Goal: Information Seeking & Learning: Find specific fact

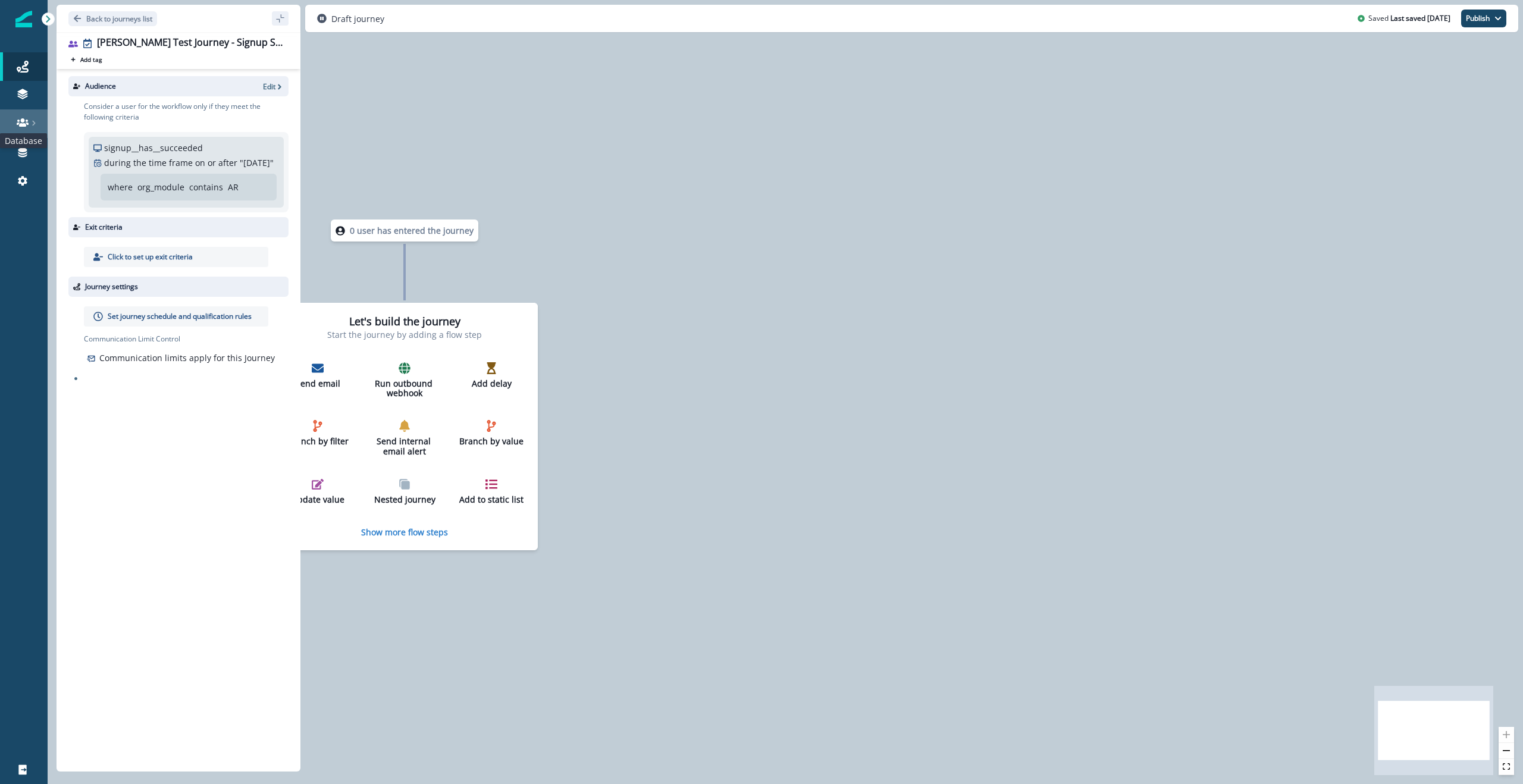
click at [21, 117] on icon at bounding box center [22, 122] width 12 height 12
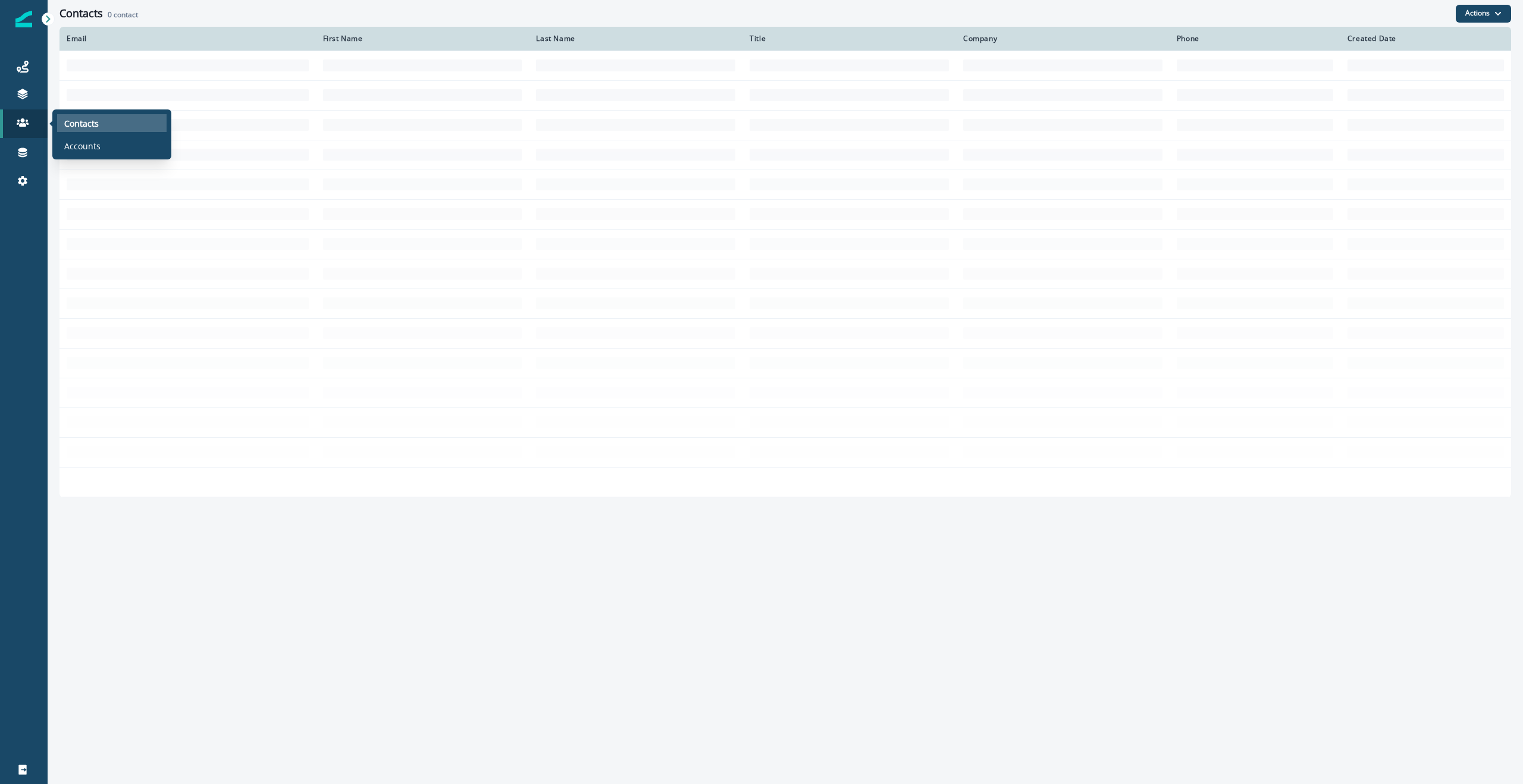
click at [85, 122] on p "Contacts" at bounding box center [82, 123] width 34 height 12
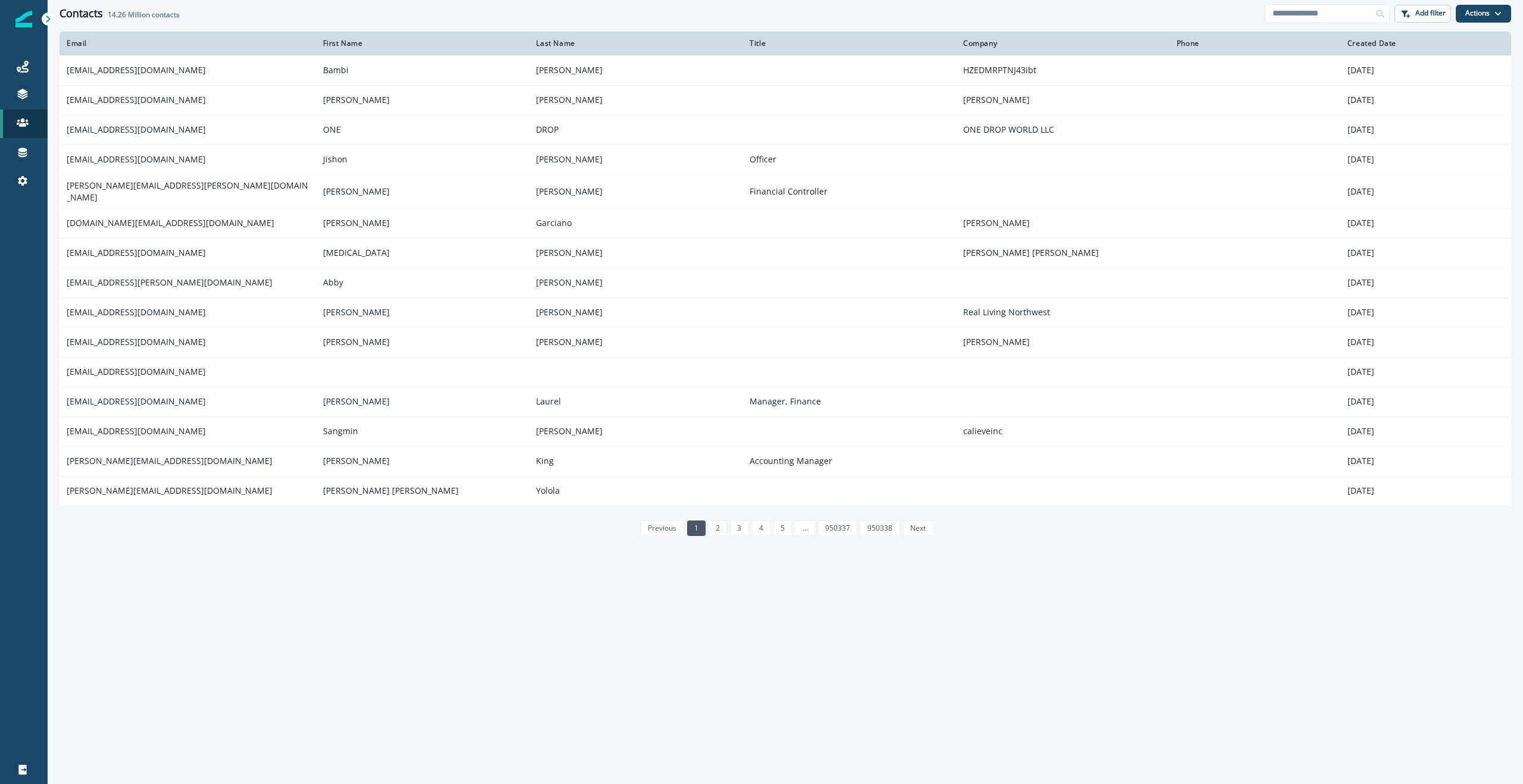
click at [761, 25] on div "Contacts 14.26 Million contacts Add filter Actions Create Contact Import Contac…" at bounding box center [785, 13] width 1475 height 27
click at [761, 17] on input at bounding box center [1327, 13] width 125 height 19
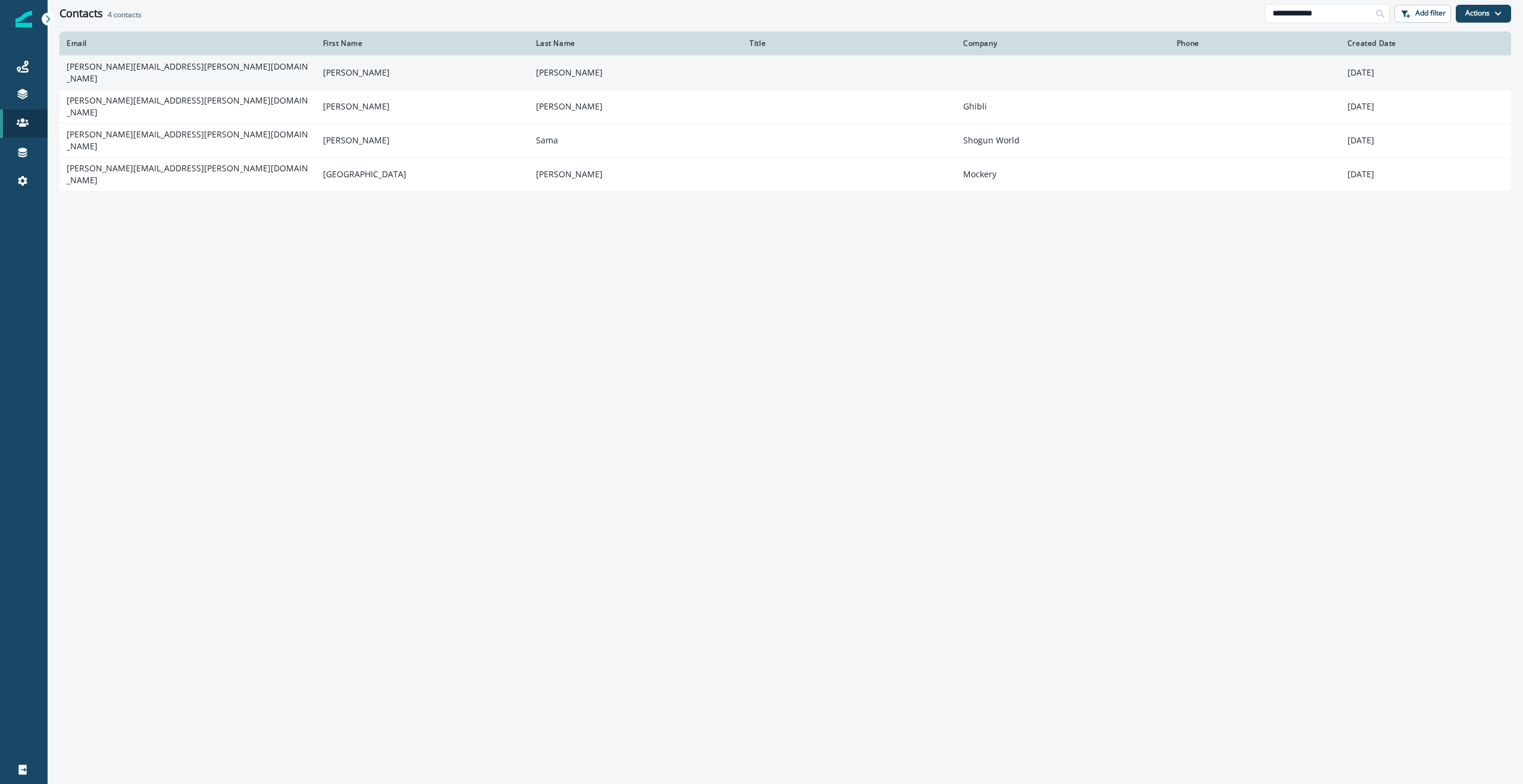
type input "**********"
click at [149, 72] on td "[PERSON_NAME][EMAIL_ADDRESS][PERSON_NAME][DOMAIN_NAME]" at bounding box center [188, 72] width 256 height 34
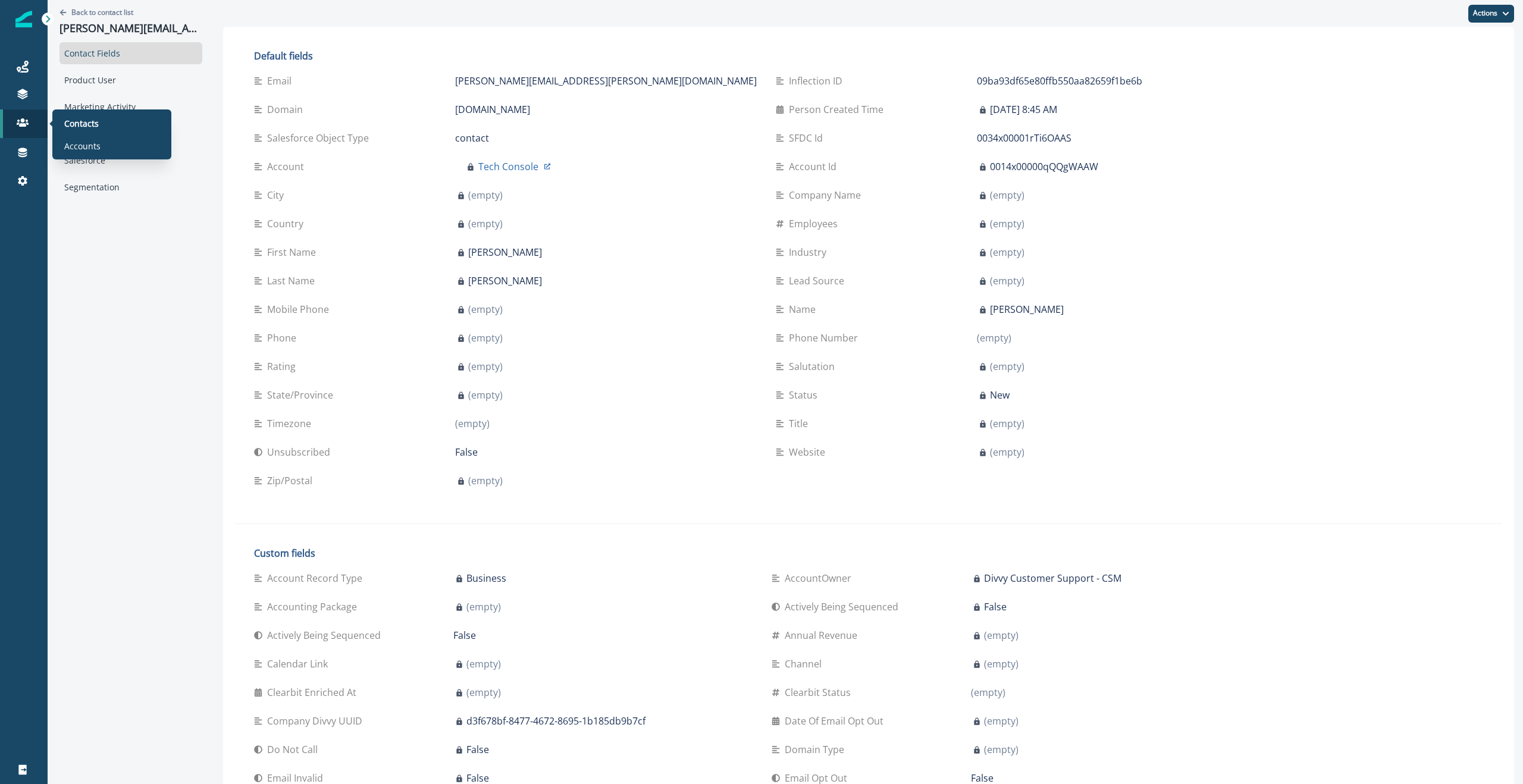
click at [67, 133] on div "Contacts Accounts" at bounding box center [112, 134] width 109 height 40
click at [108, 134] on div "Product Activity" at bounding box center [131, 134] width 143 height 22
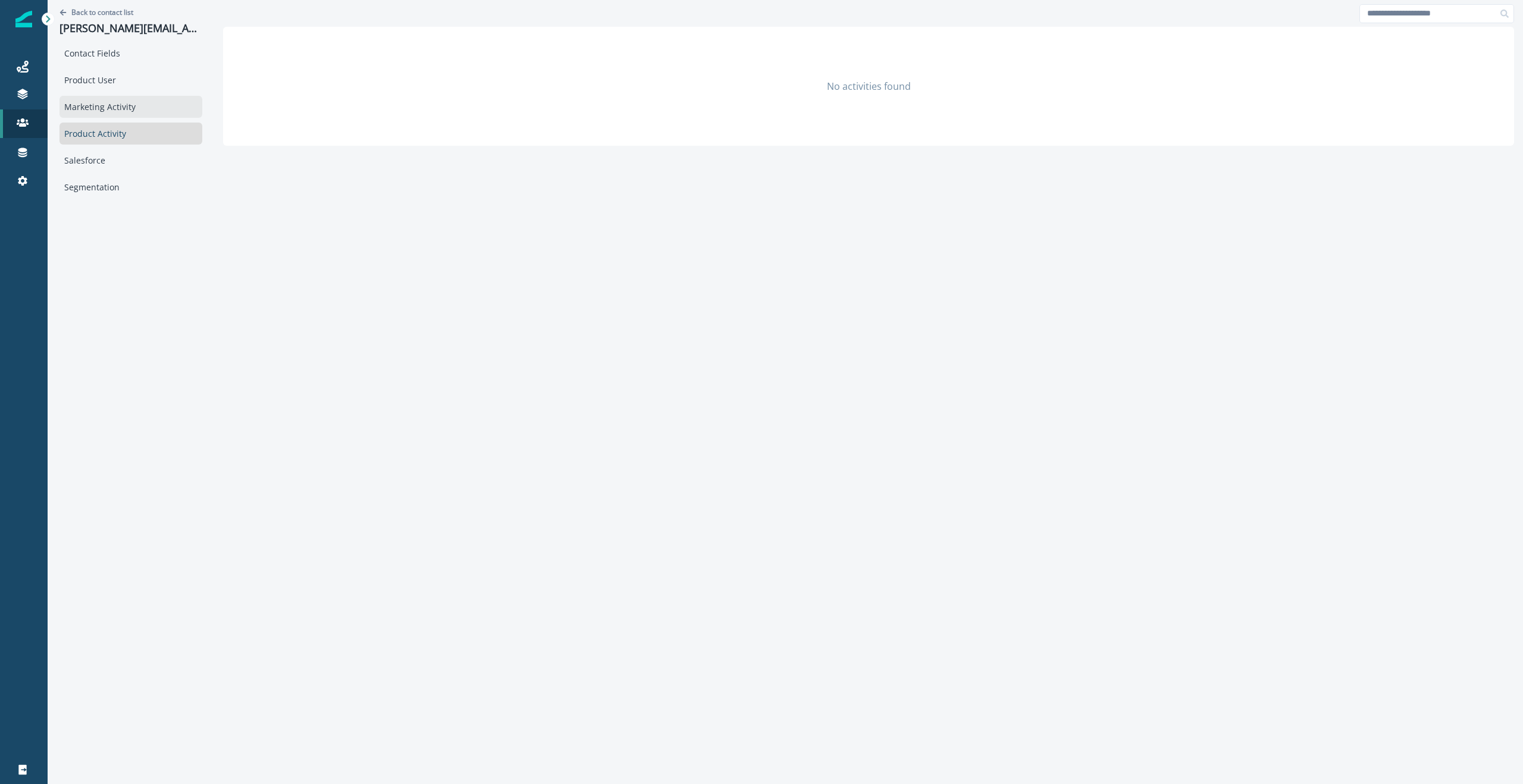
click at [94, 110] on div "Marketing Activity" at bounding box center [131, 107] width 143 height 22
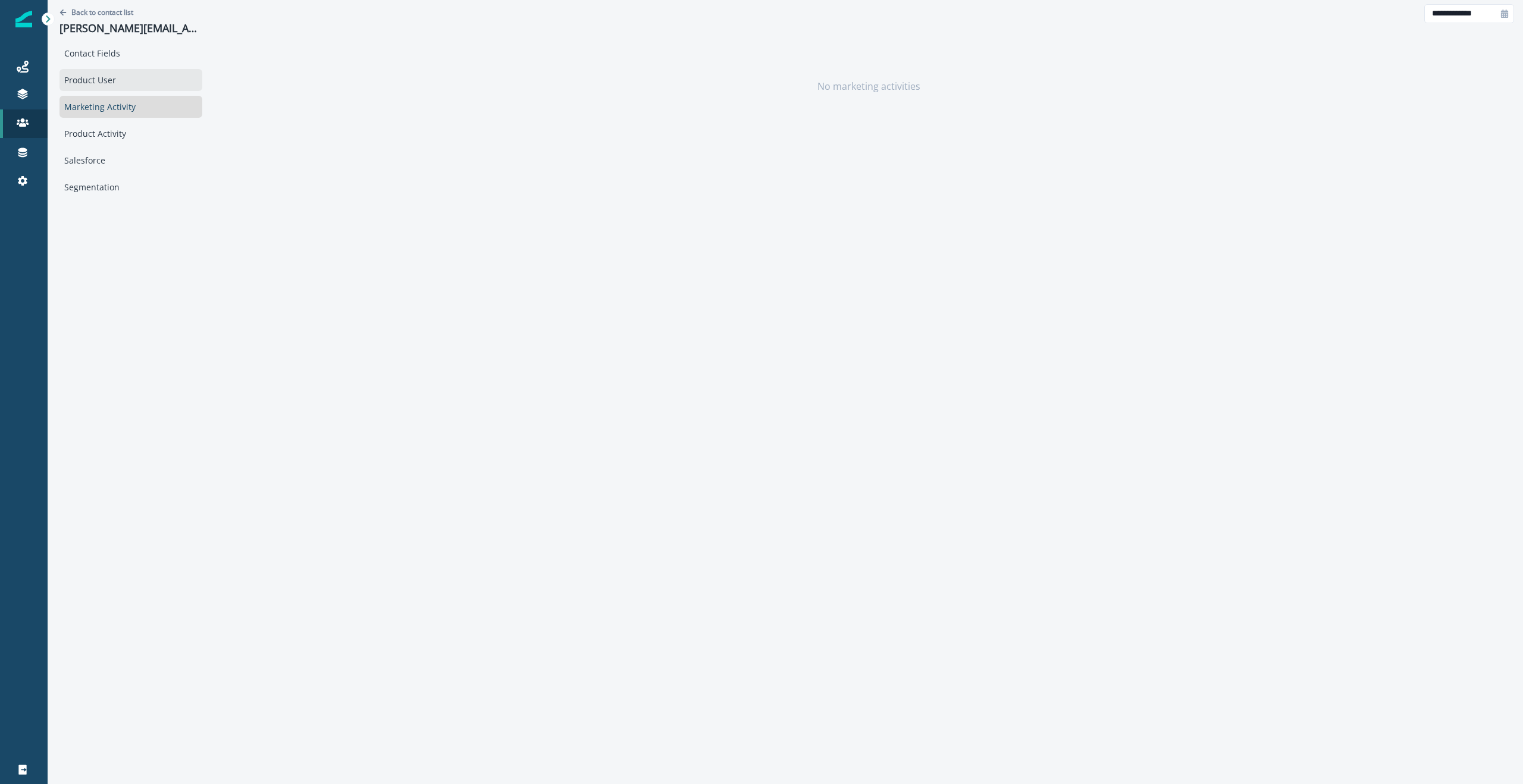
click at [83, 83] on div "Product User" at bounding box center [131, 80] width 143 height 22
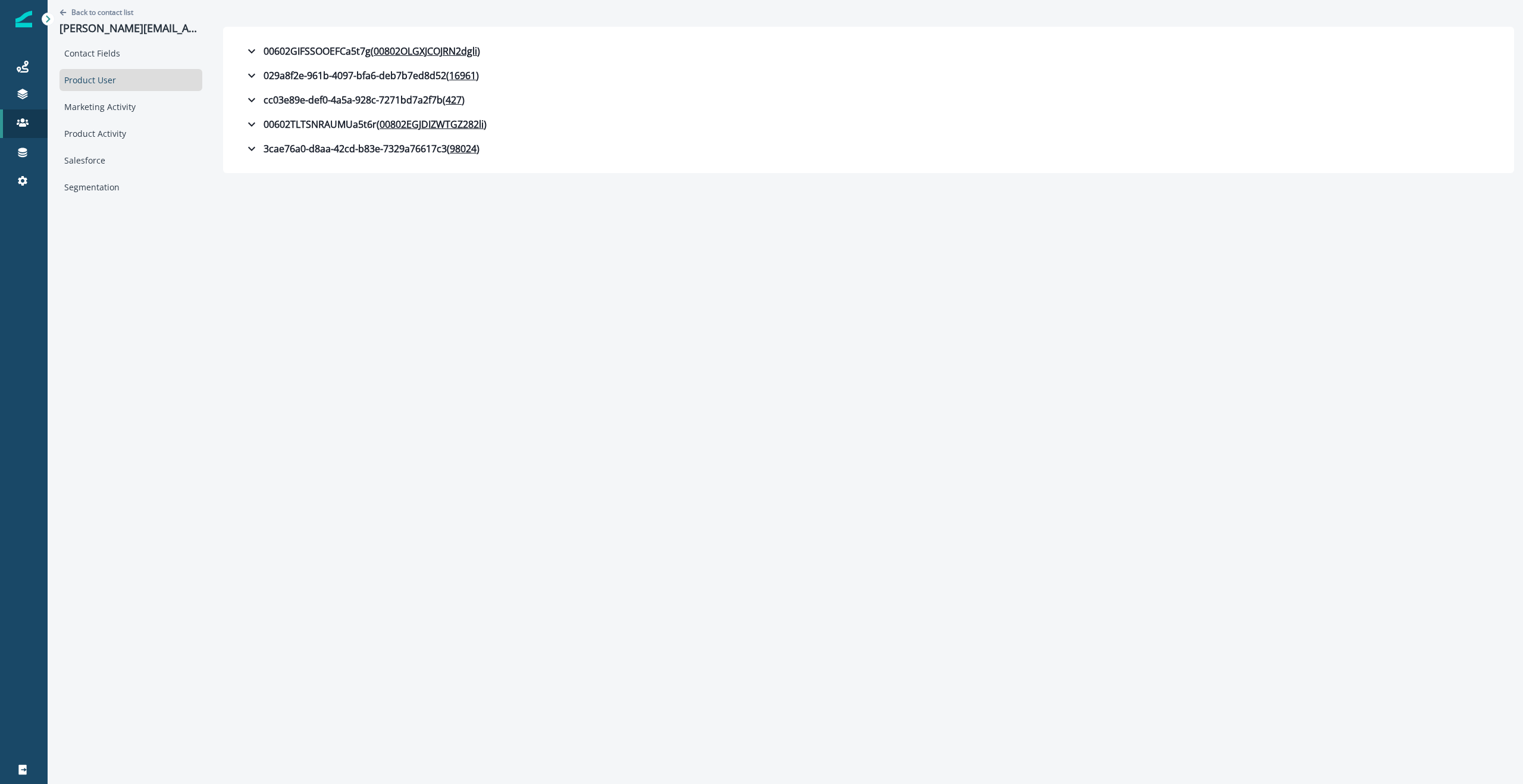
click at [761, 21] on div at bounding box center [869, 13] width 1291 height 27
click at [244, 147] on icon "button" at bounding box center [251, 148] width 14 height 14
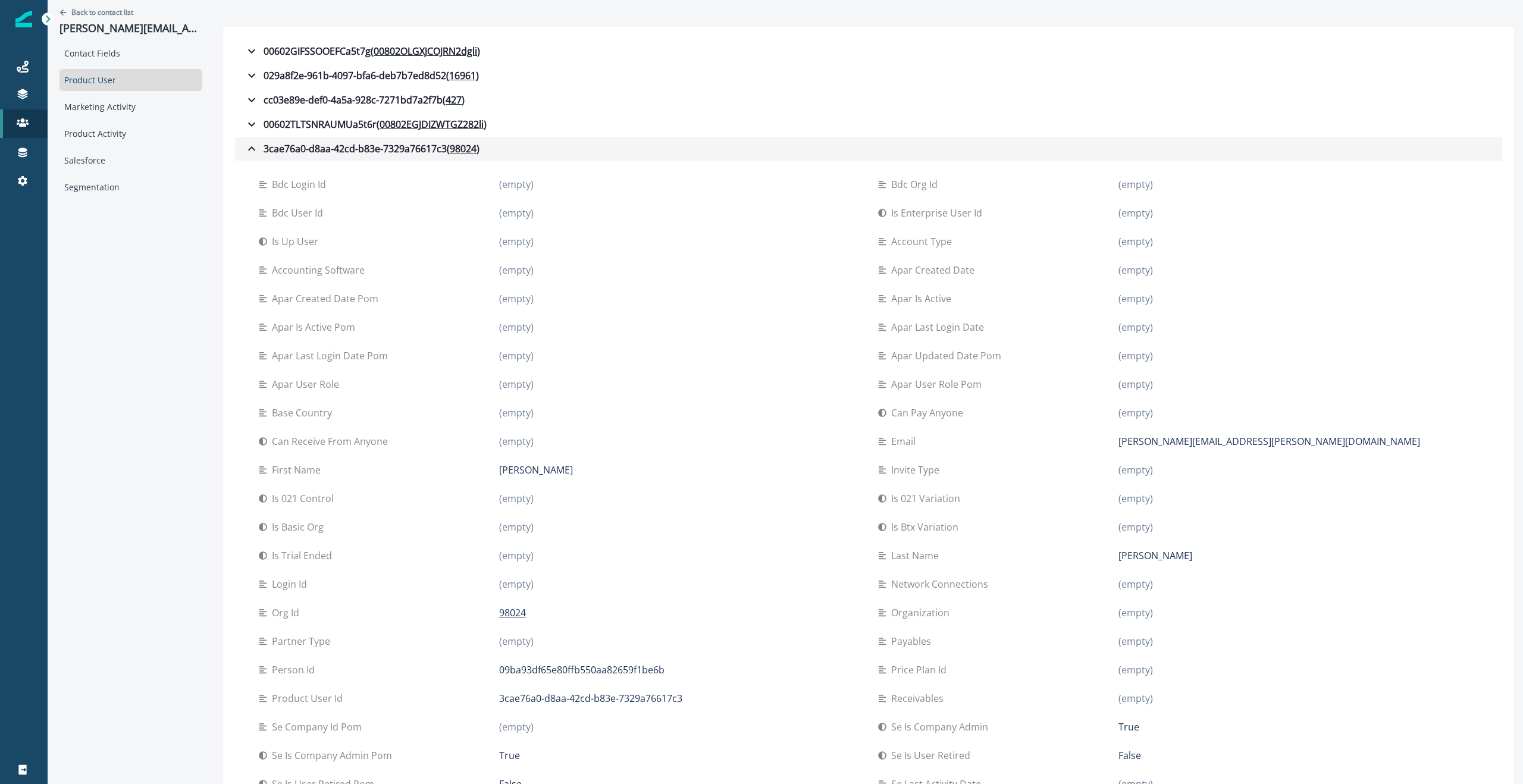
click at [244, 147] on icon "button" at bounding box center [251, 148] width 14 height 14
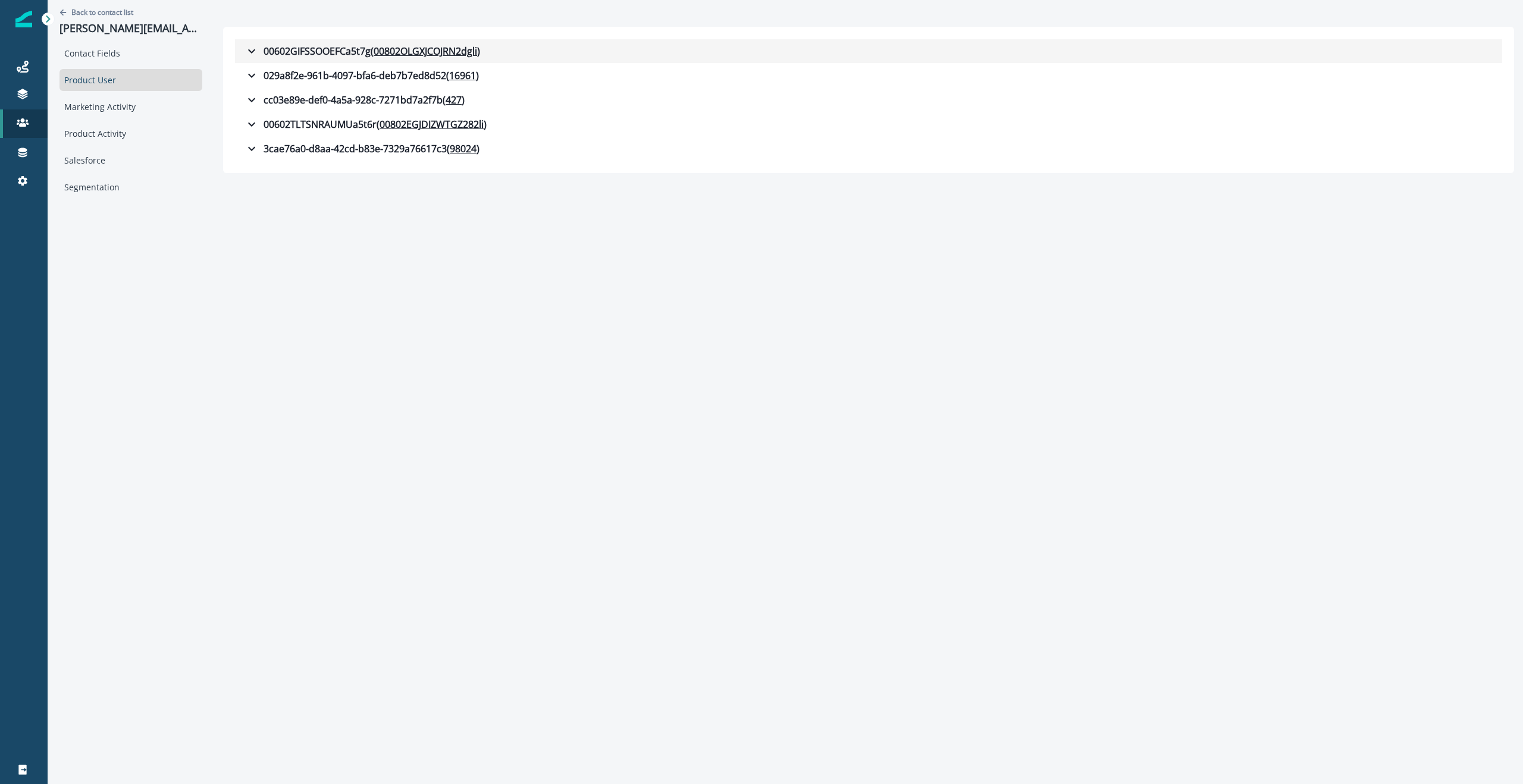
click at [248, 50] on icon "button" at bounding box center [252, 51] width 7 height 4
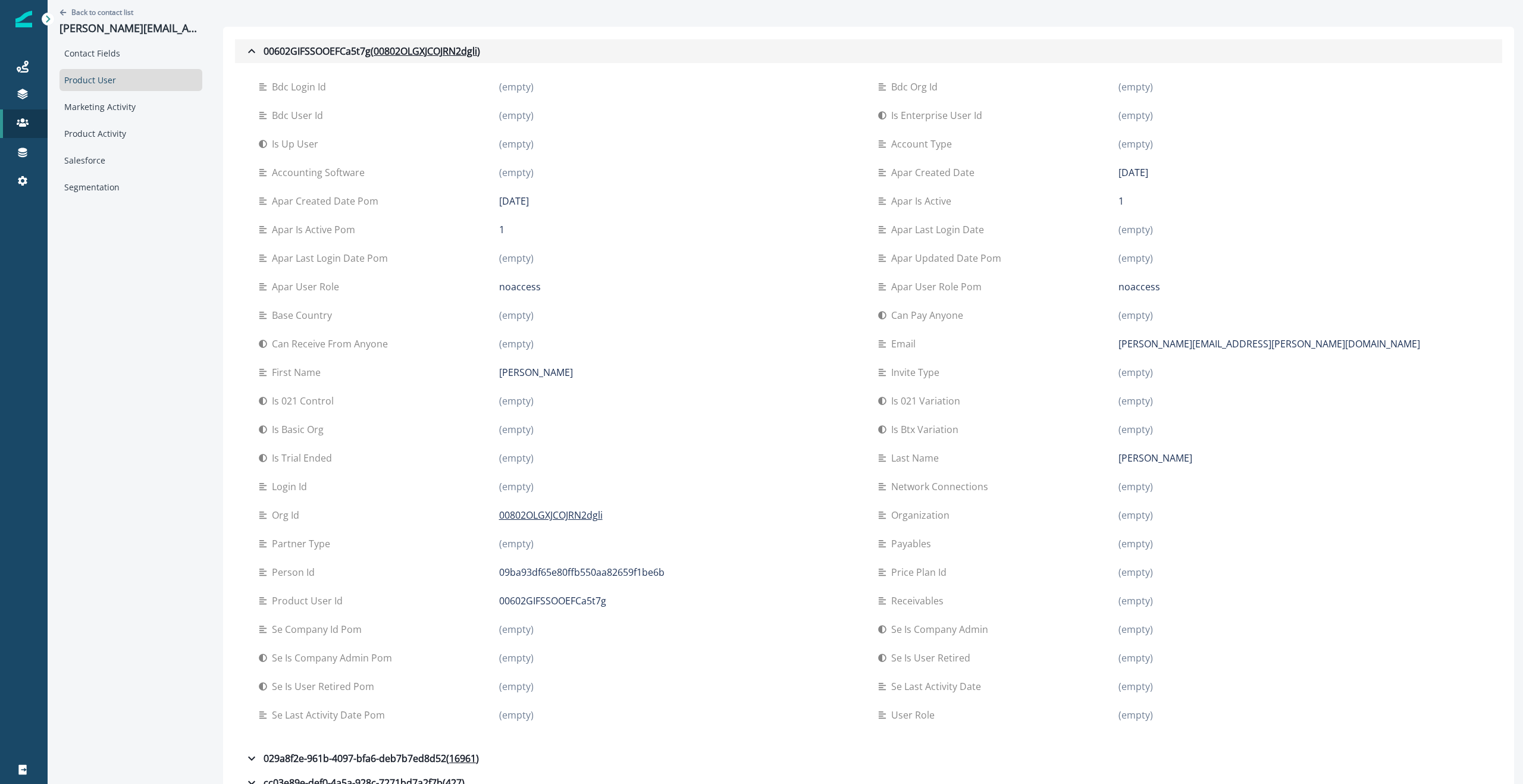
click at [244, 52] on icon "button" at bounding box center [251, 51] width 14 height 14
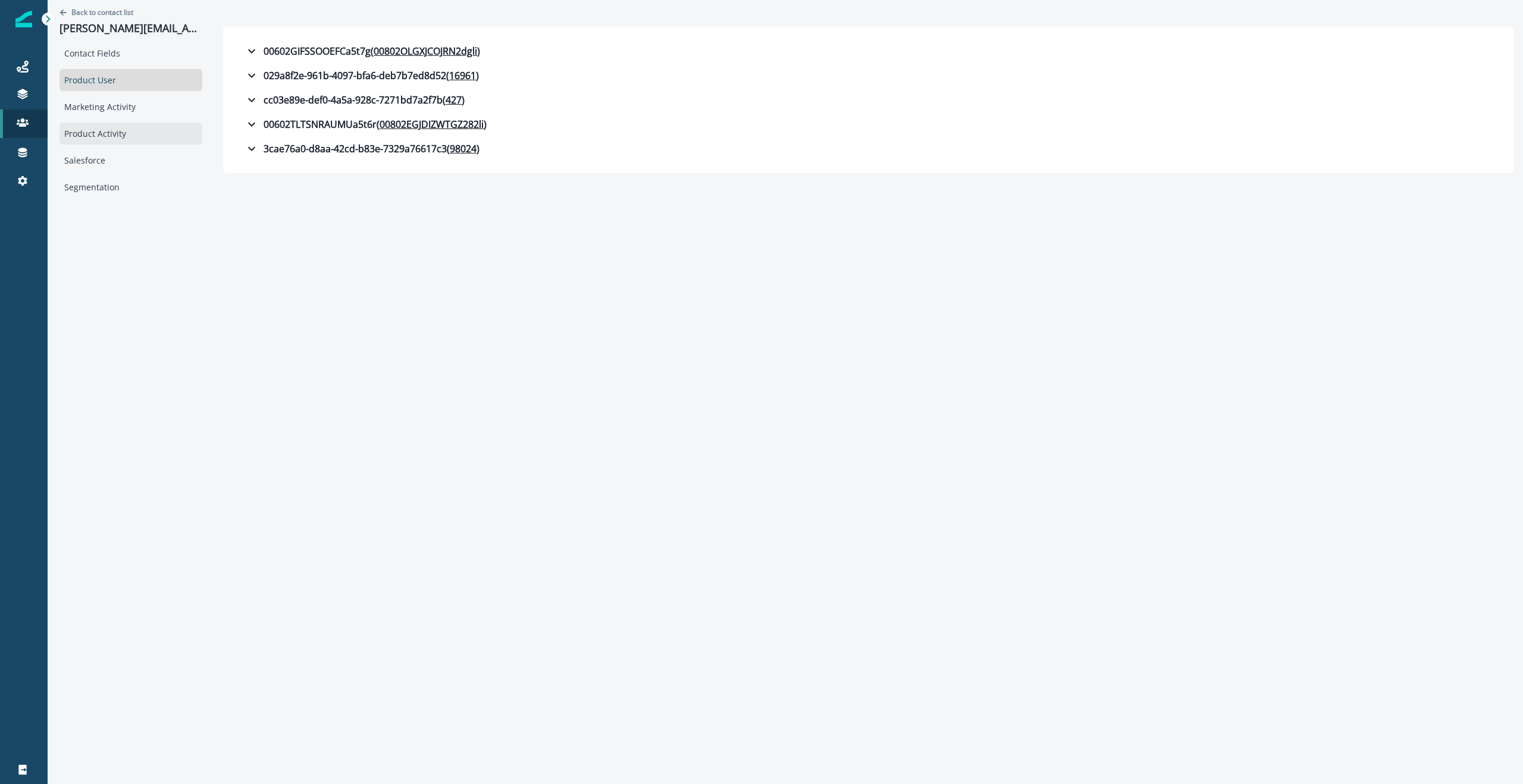
click at [116, 130] on div "Product Activity" at bounding box center [131, 134] width 143 height 22
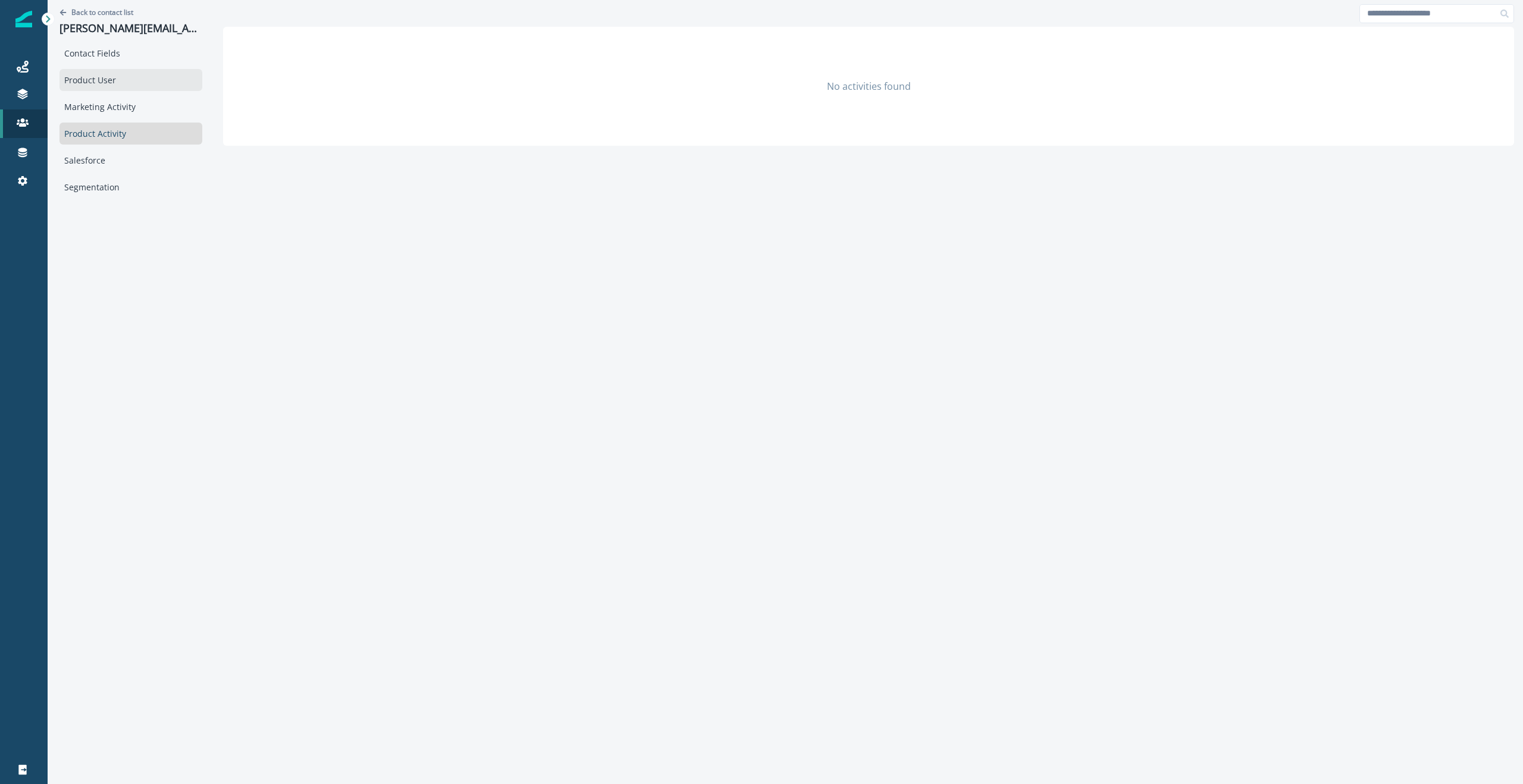
click at [92, 79] on div "Product User" at bounding box center [131, 80] width 143 height 22
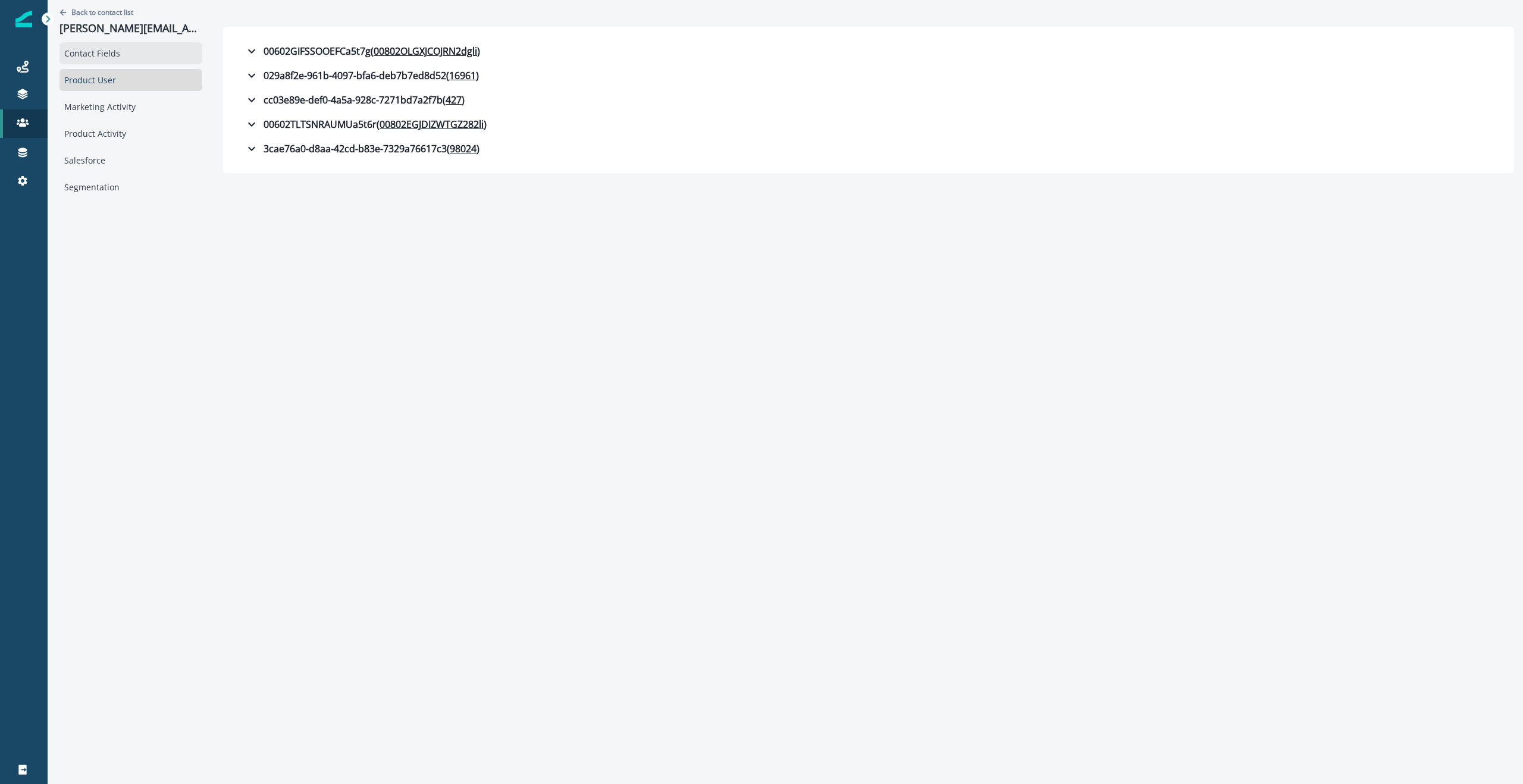
click at [103, 52] on div "Contact Fields" at bounding box center [131, 53] width 143 height 22
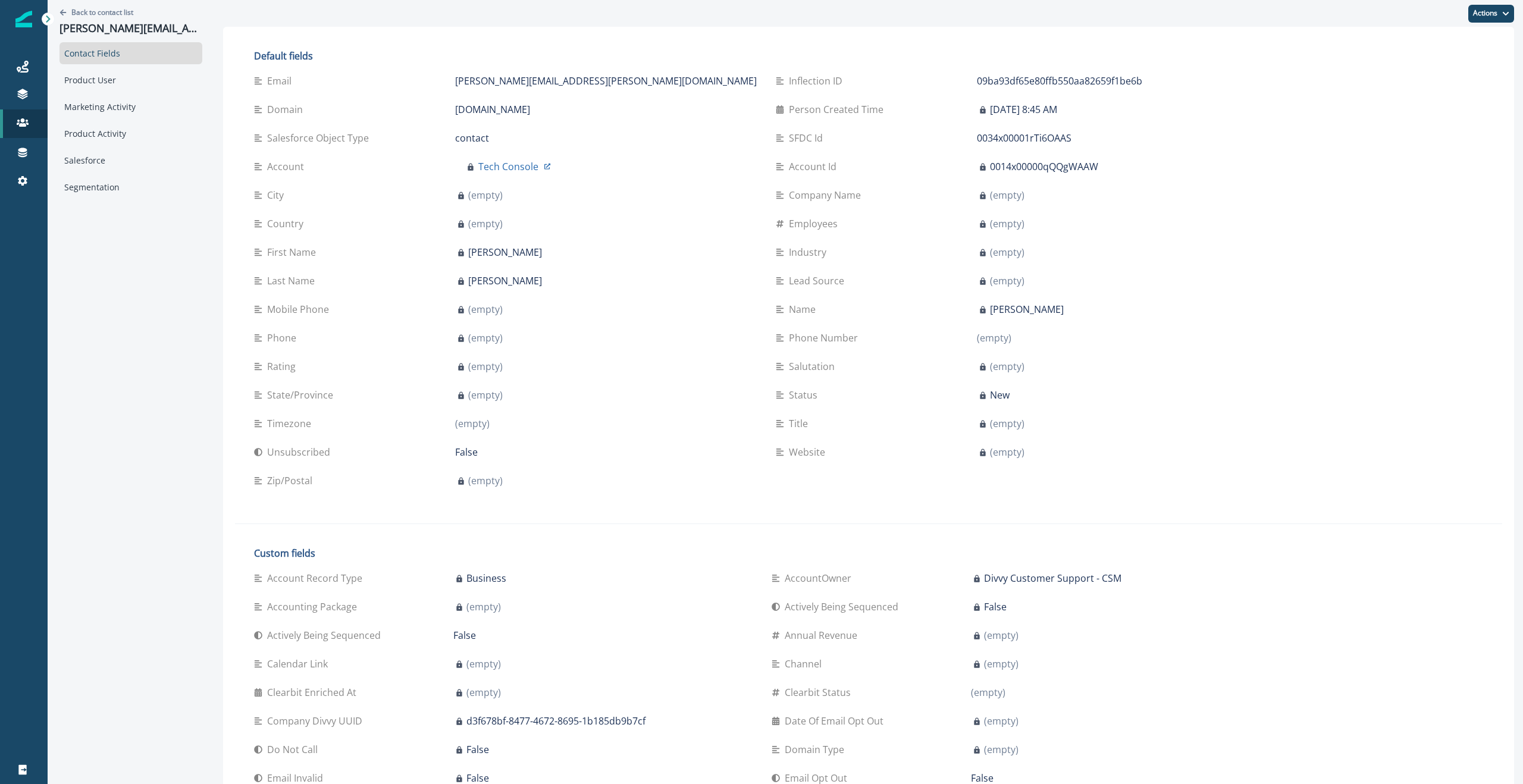
click at [761, 594] on div "Actively Being Sequenced False" at bounding box center [1020, 607] width 498 height 29
click at [88, 82] on div "Product User" at bounding box center [131, 80] width 143 height 22
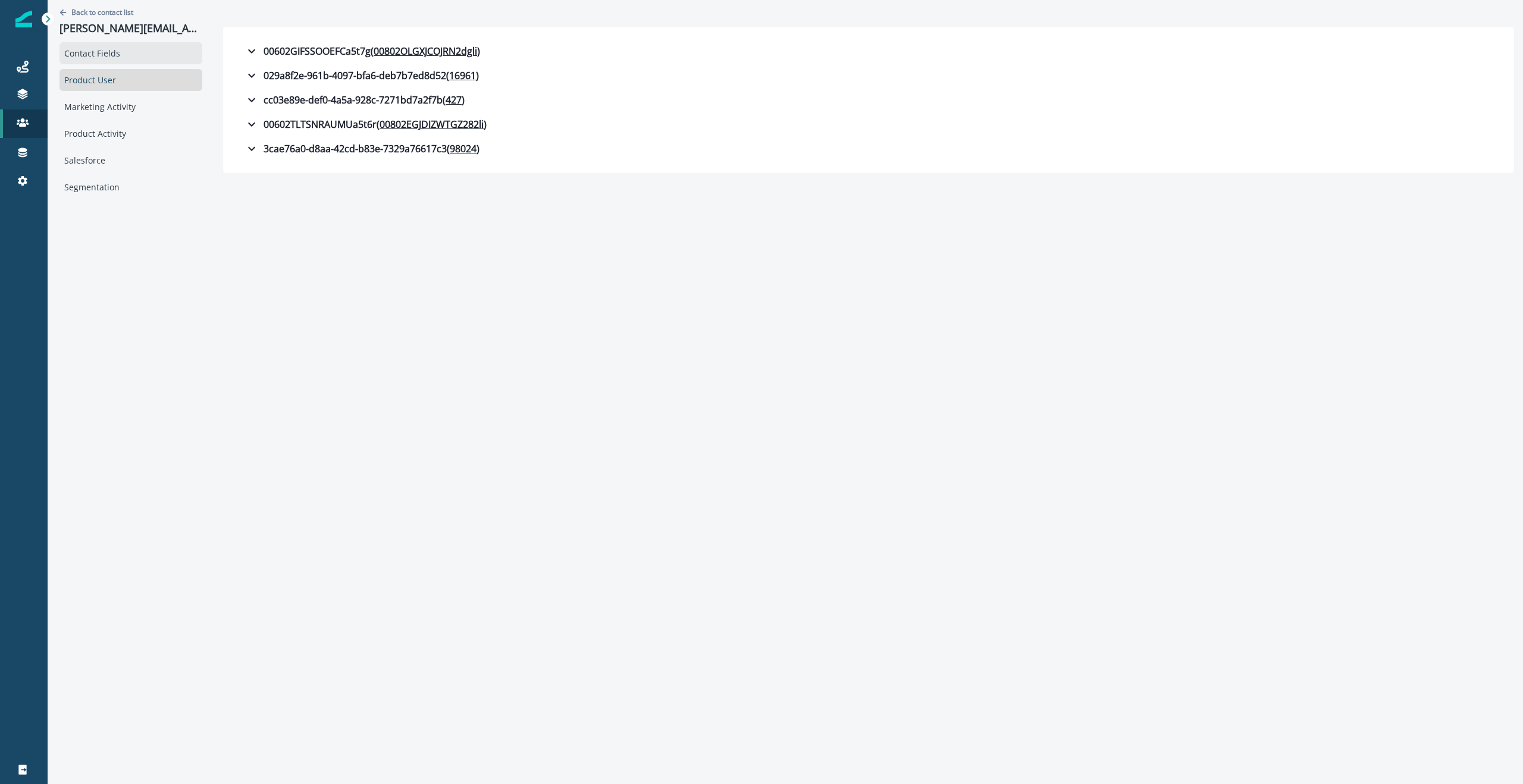
click at [114, 51] on div "Contact Fields" at bounding box center [131, 53] width 143 height 22
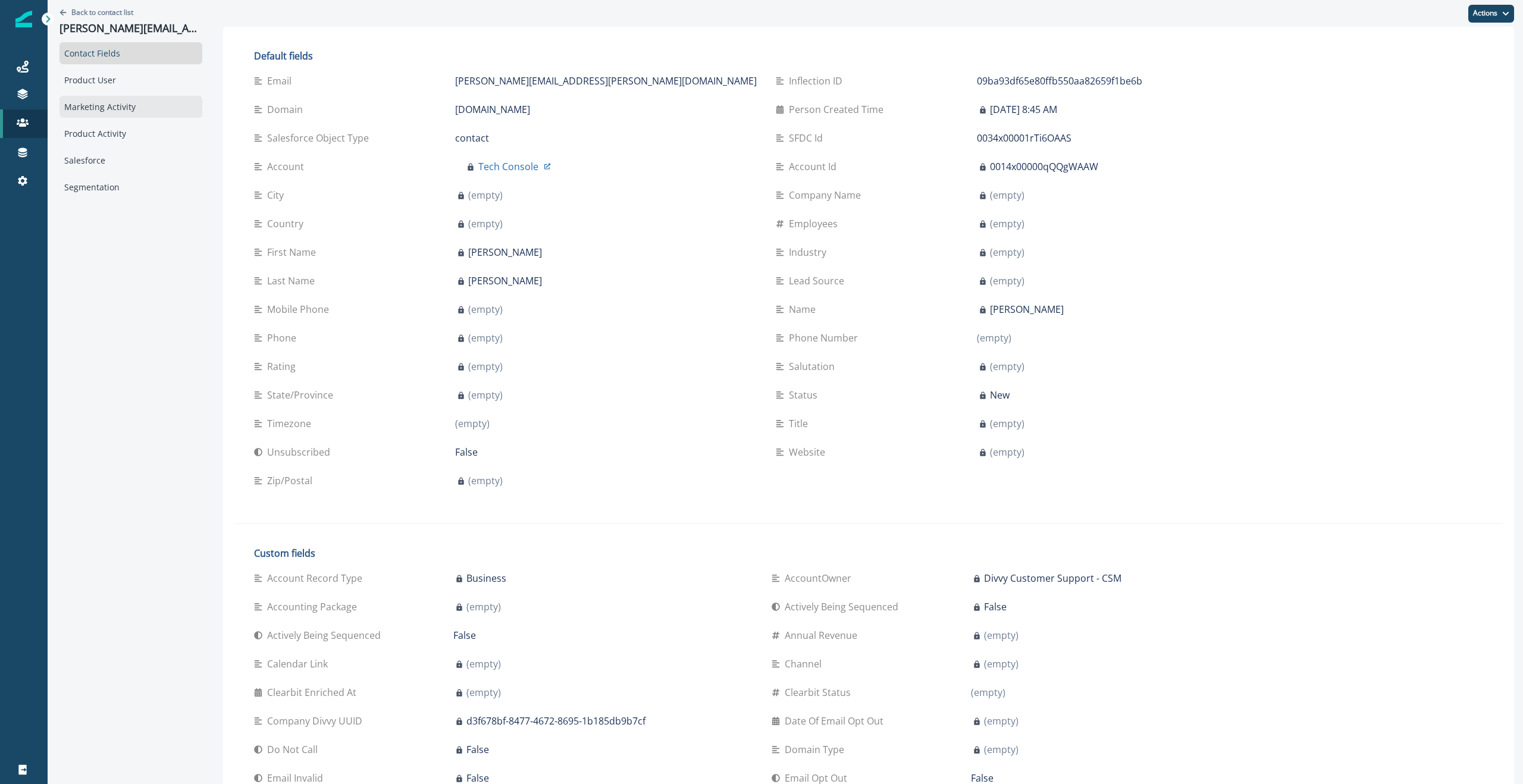
click at [118, 101] on div "Marketing Activity" at bounding box center [131, 107] width 143 height 22
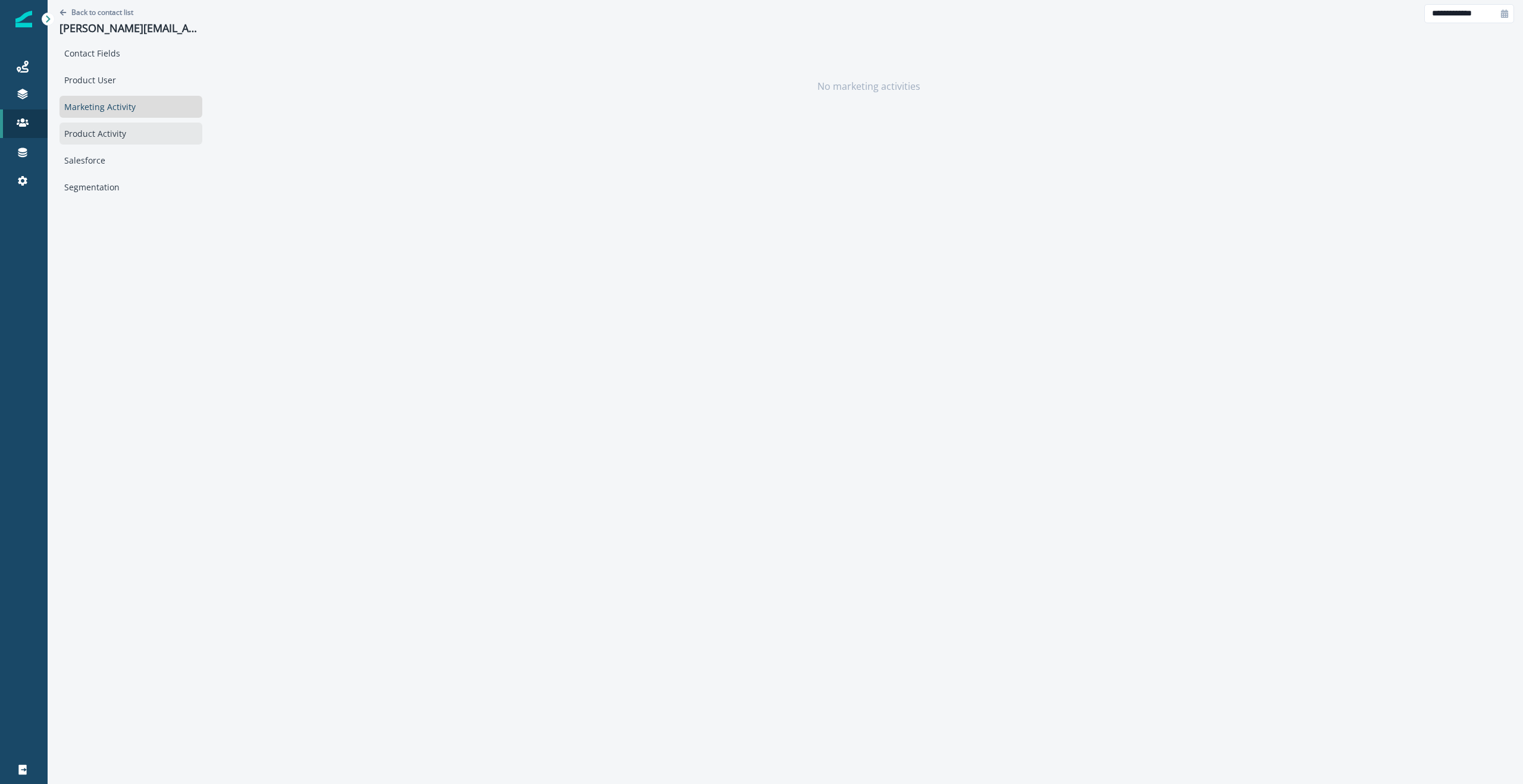
click at [102, 136] on div "Product Activity" at bounding box center [131, 134] width 143 height 22
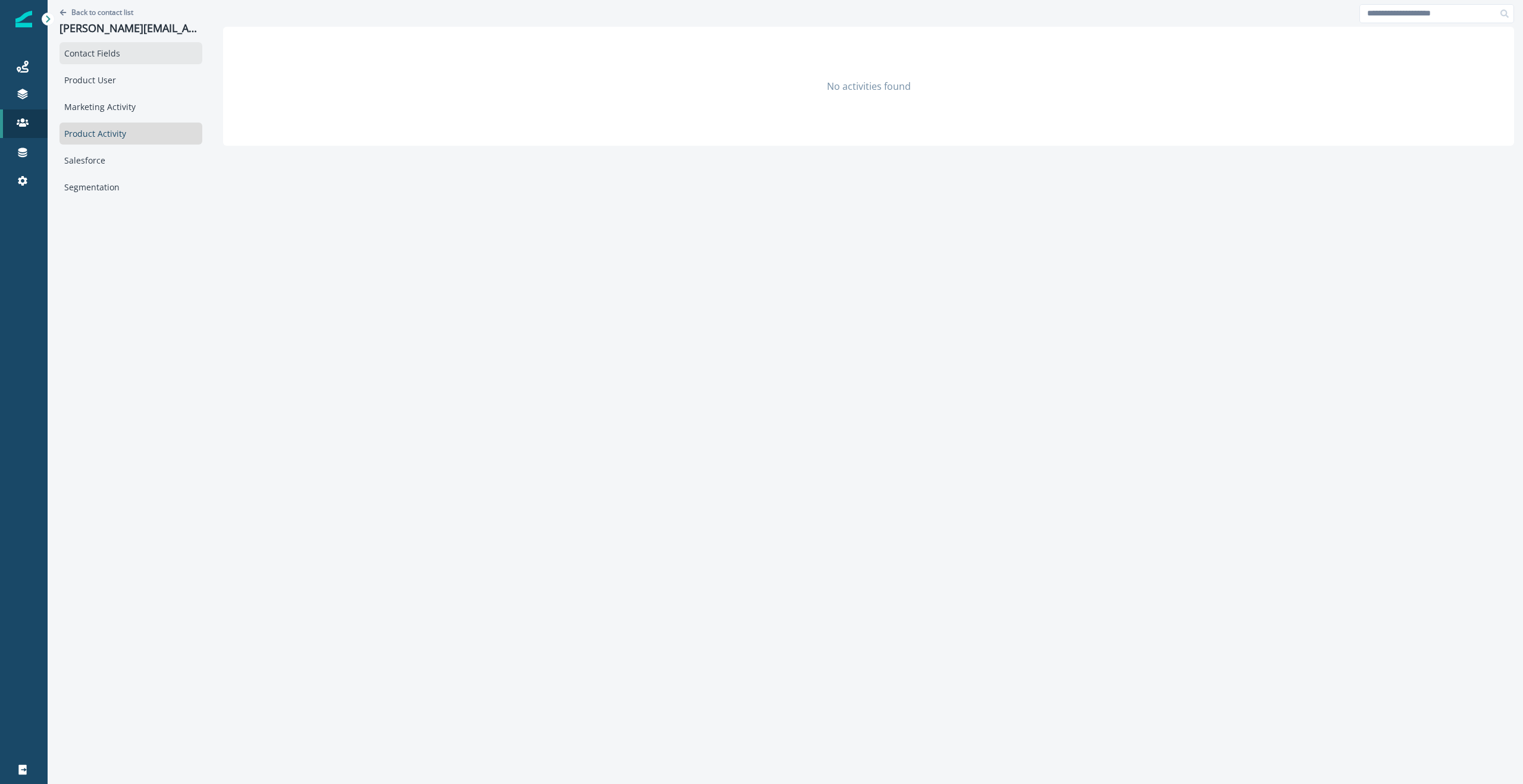
click at [90, 55] on div "Contact Fields" at bounding box center [131, 53] width 143 height 22
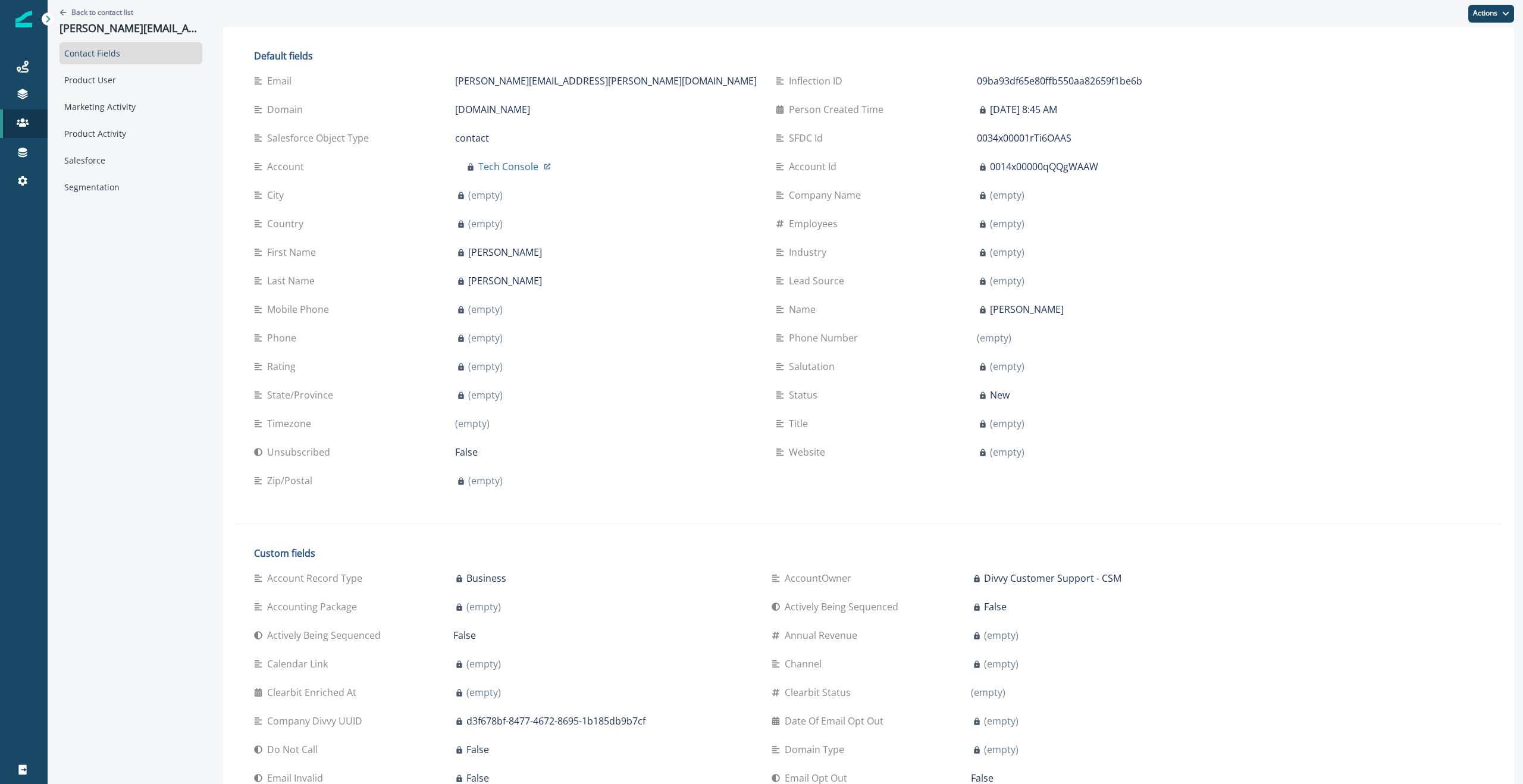
scroll to position [6, 0]
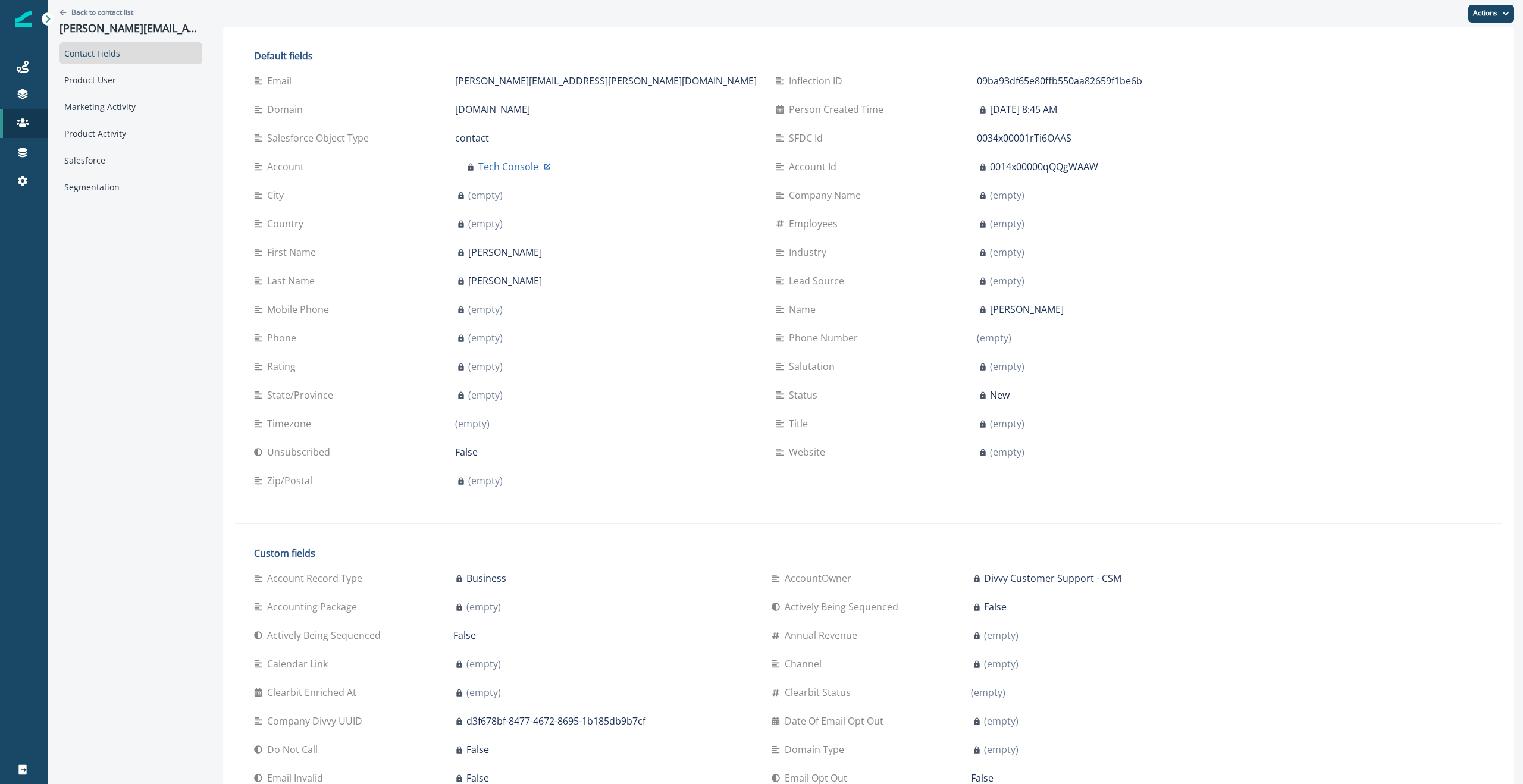
click at [48, 13] on div at bounding box center [48, 18] width 13 height 13
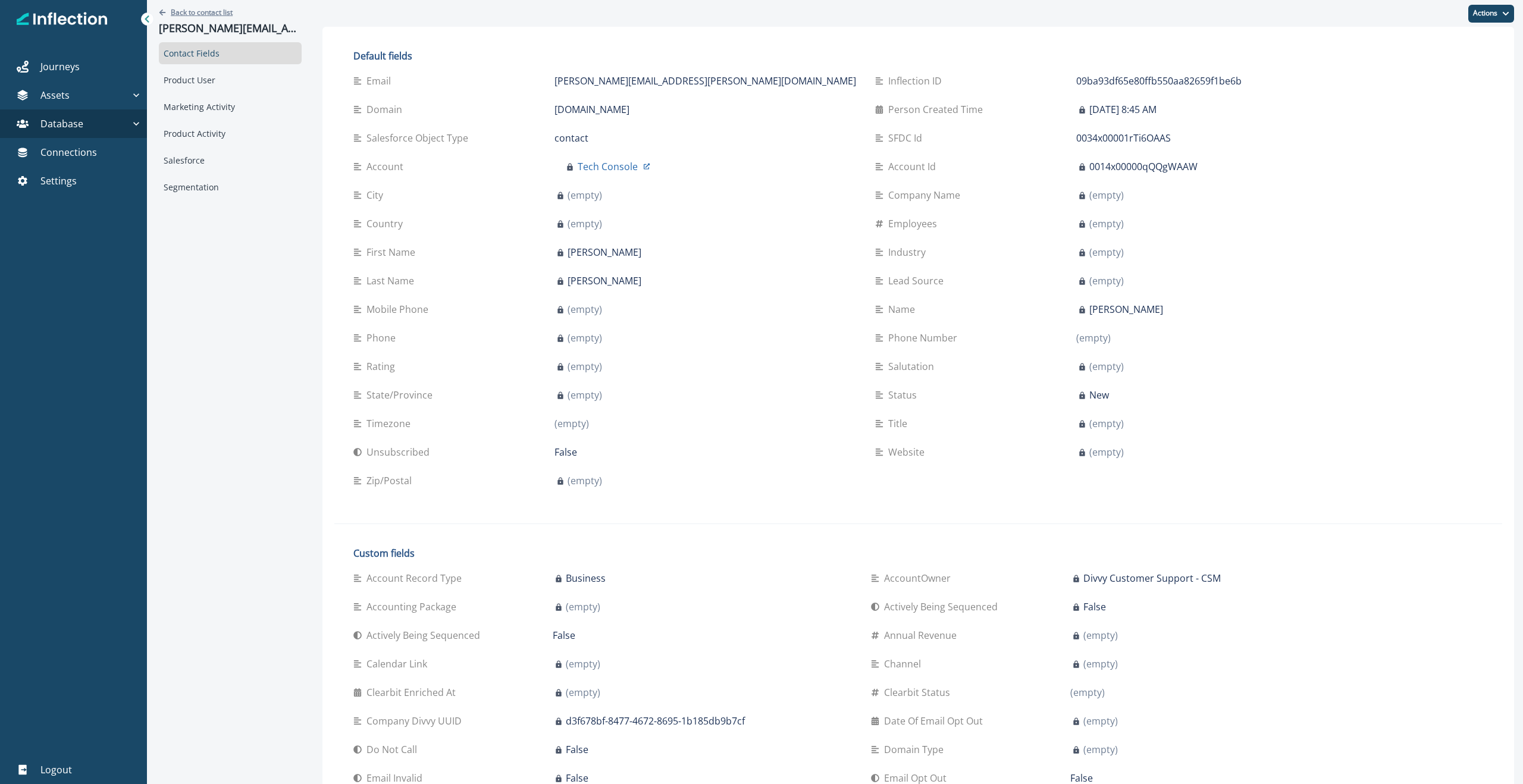
click at [164, 11] on icon "Go back" at bounding box center [163, 13] width 7 height 7
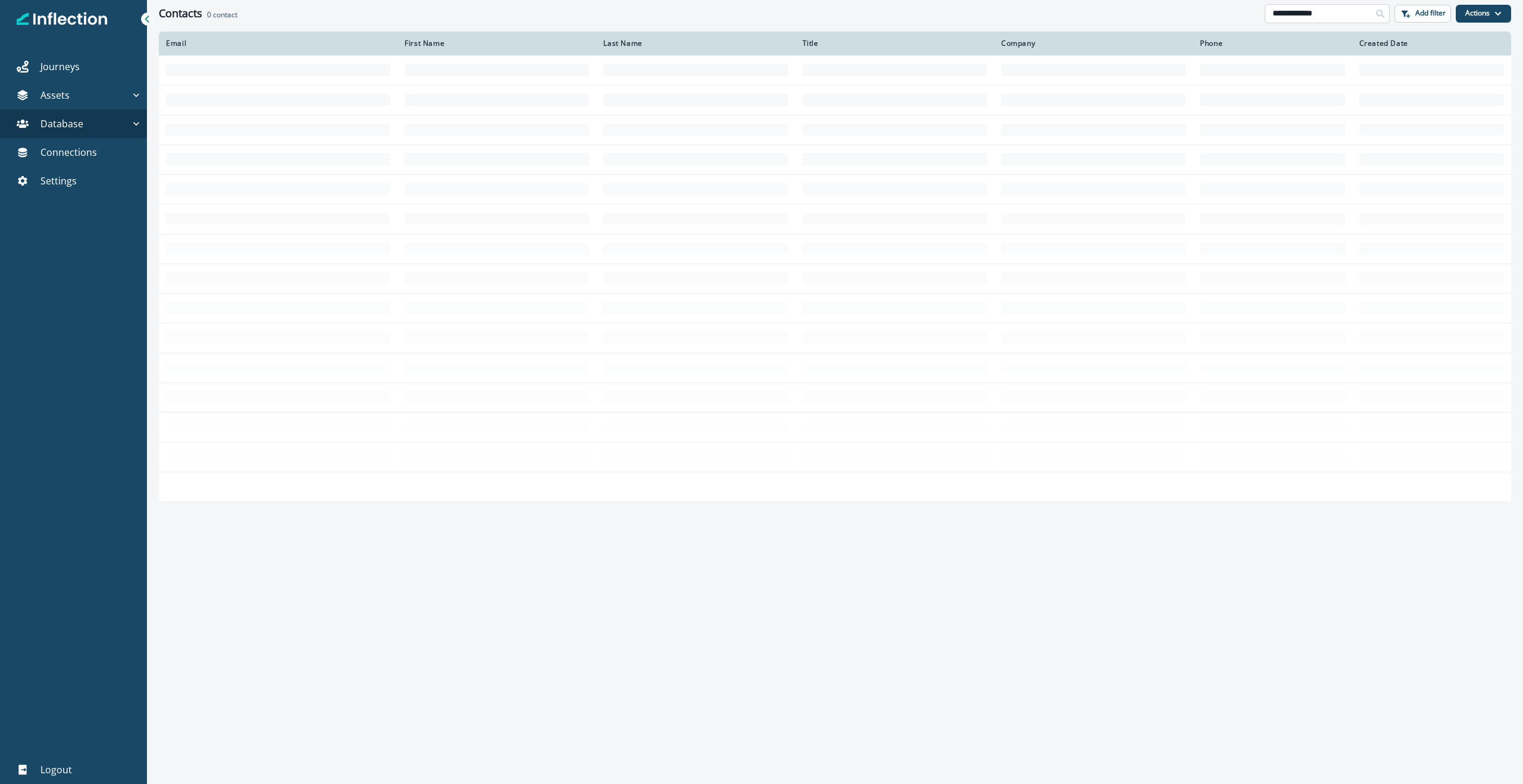
click at [761, 12] on input "**********" at bounding box center [1327, 13] width 125 height 19
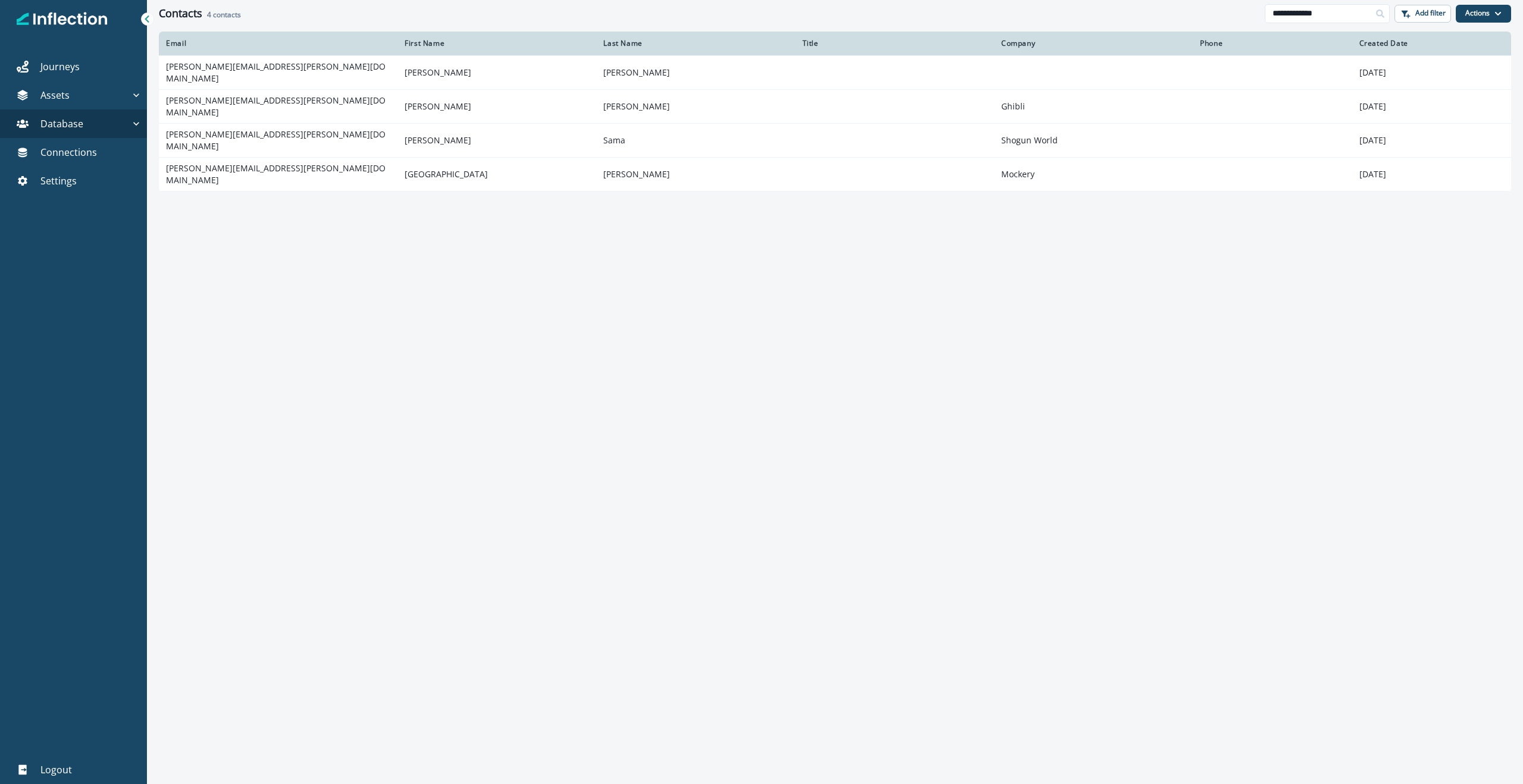
paste input "**********"
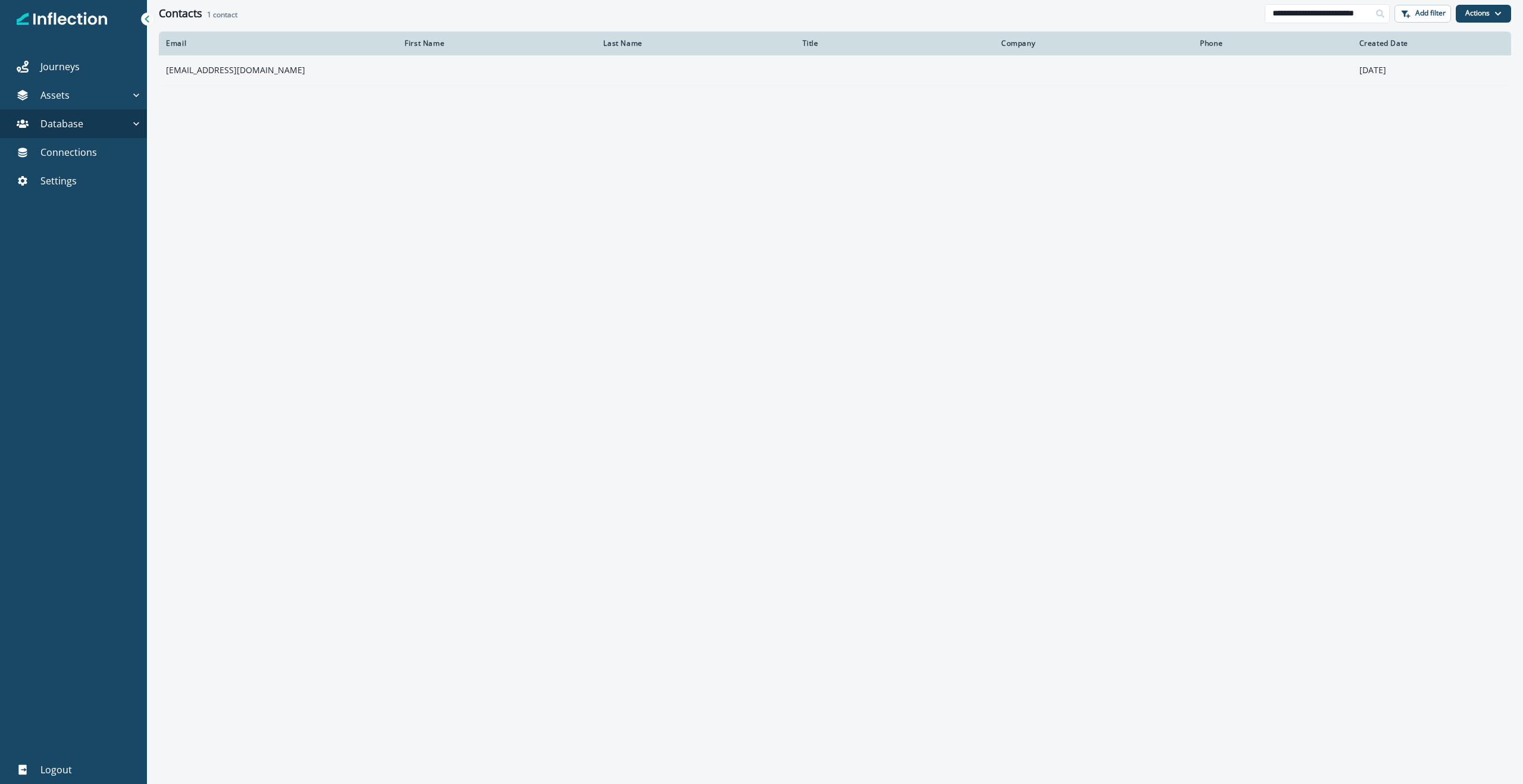
type input "**********"
click at [229, 69] on td "[EMAIL_ADDRESS][DOMAIN_NAME]" at bounding box center [278, 70] width 239 height 29
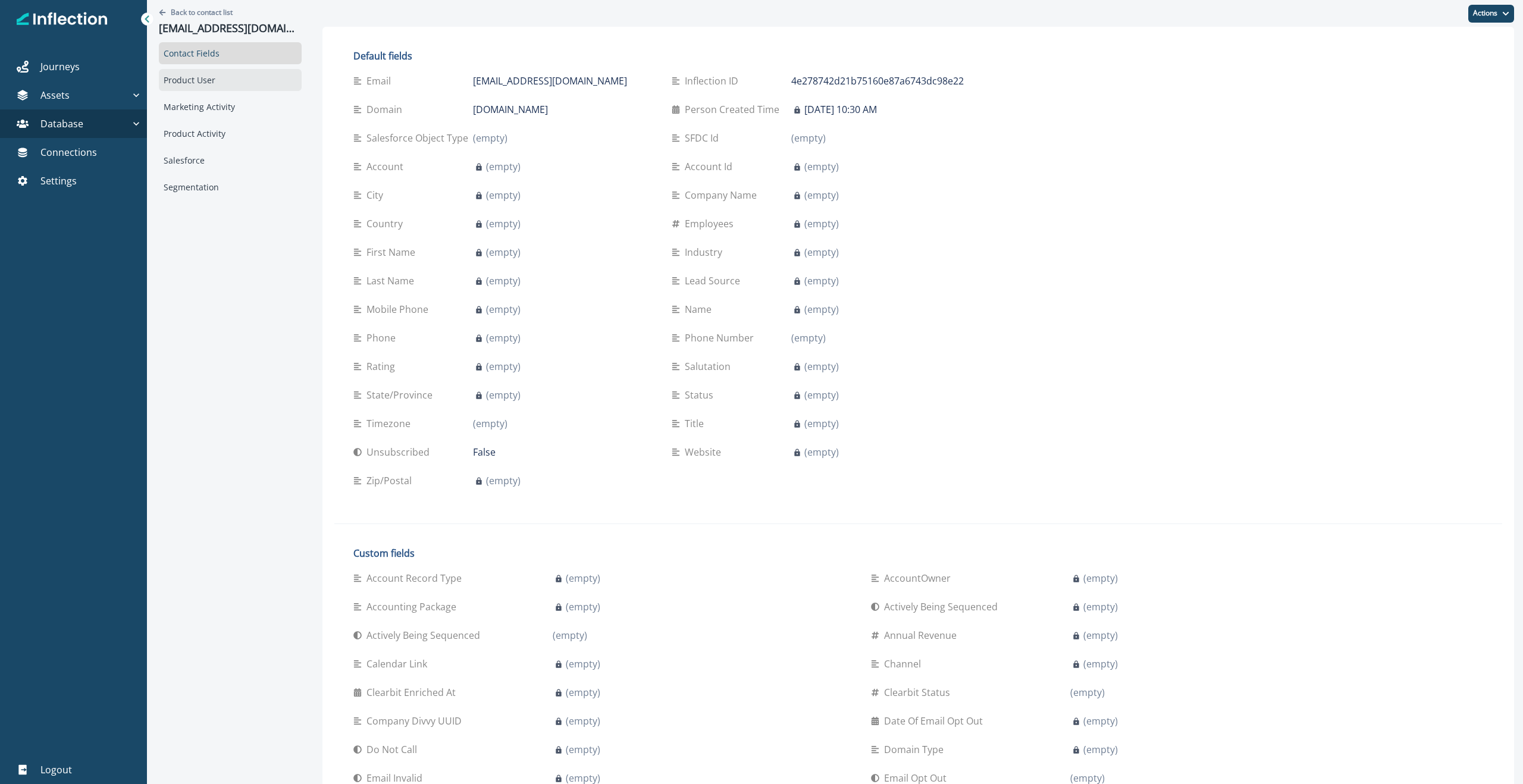
click at [199, 83] on div "Product User" at bounding box center [230, 80] width 143 height 22
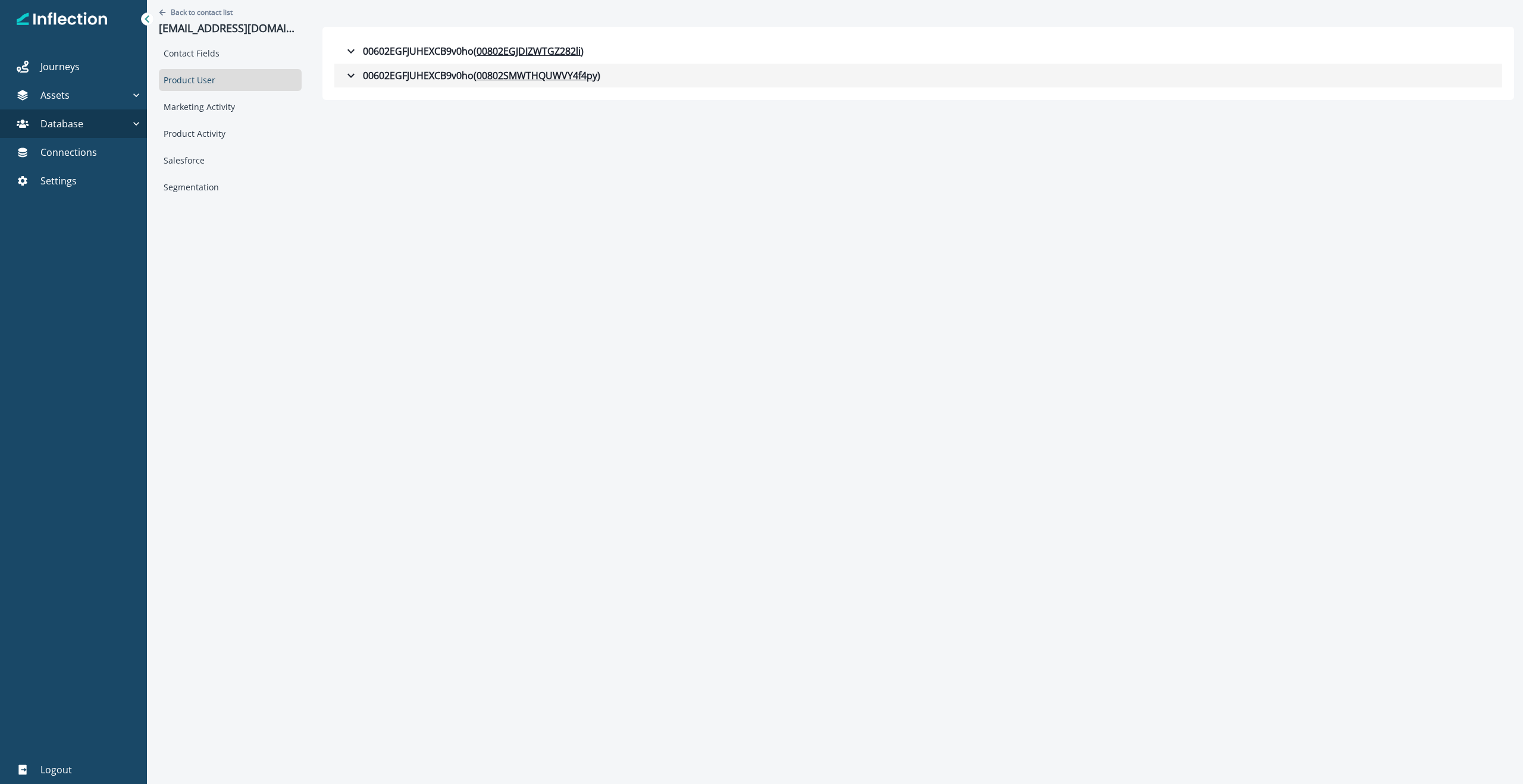
click at [349, 81] on icon "button" at bounding box center [350, 75] width 14 height 14
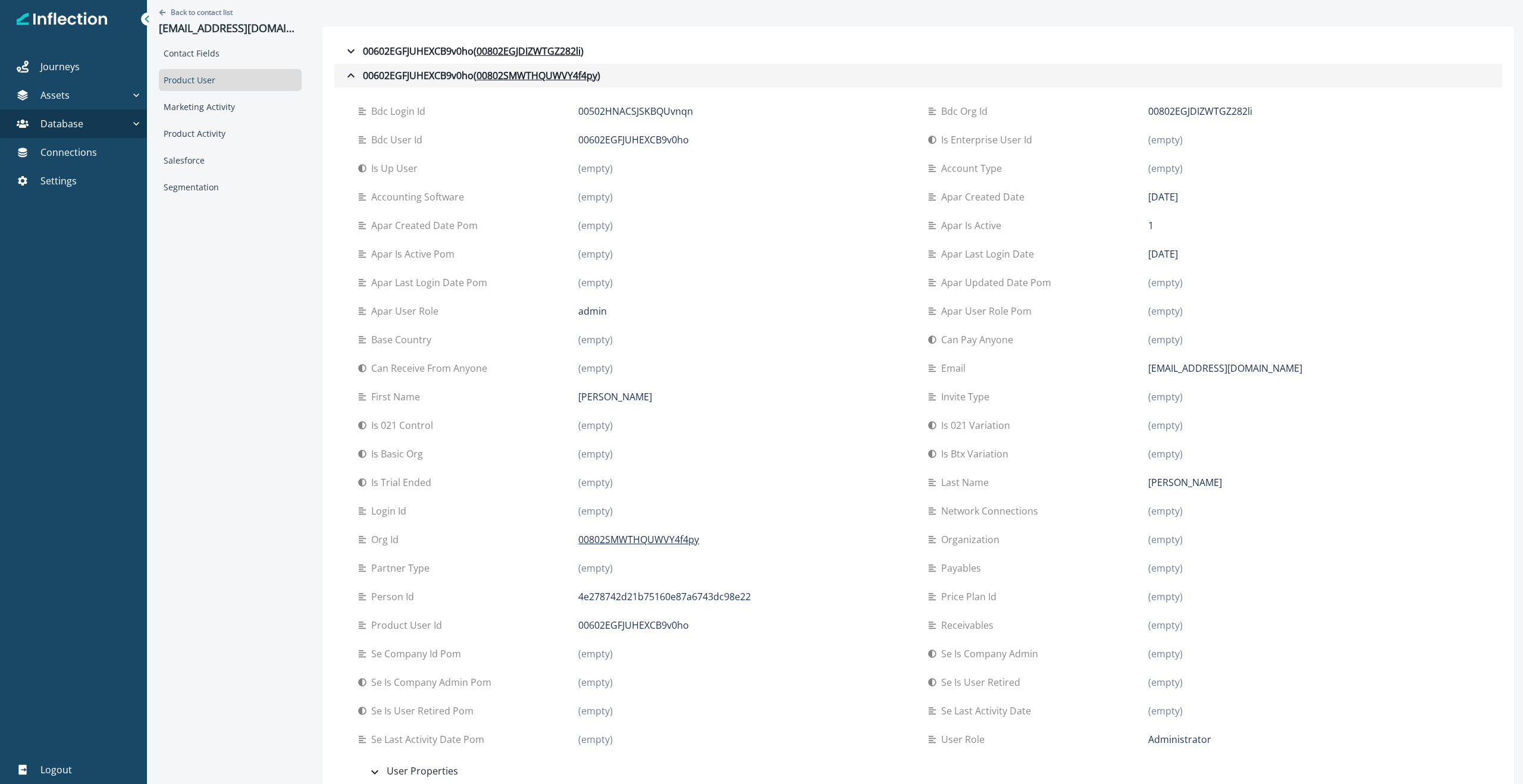
click at [349, 74] on icon "button" at bounding box center [351, 75] width 7 height 4
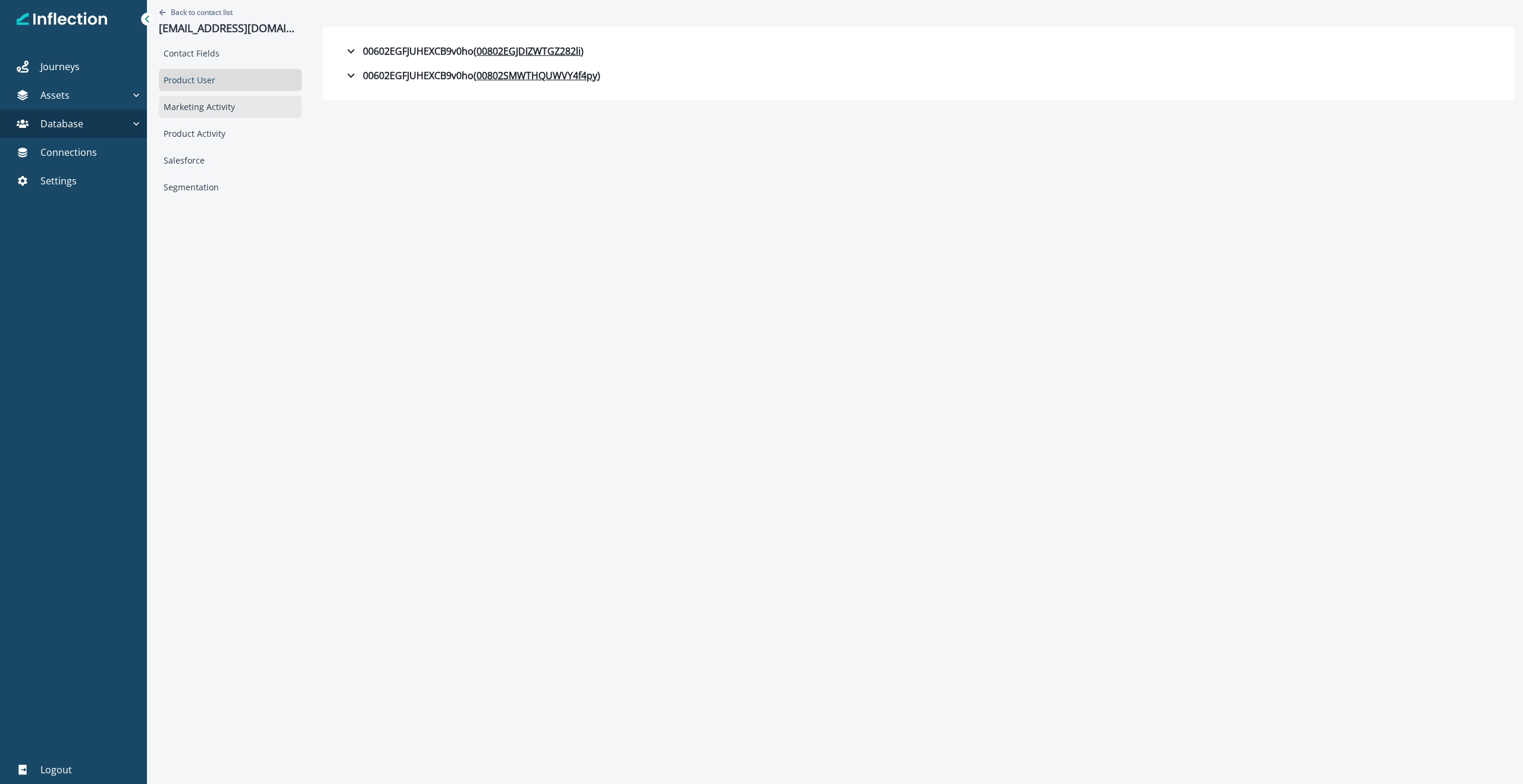
click at [220, 108] on div "Marketing Activity" at bounding box center [230, 107] width 143 height 22
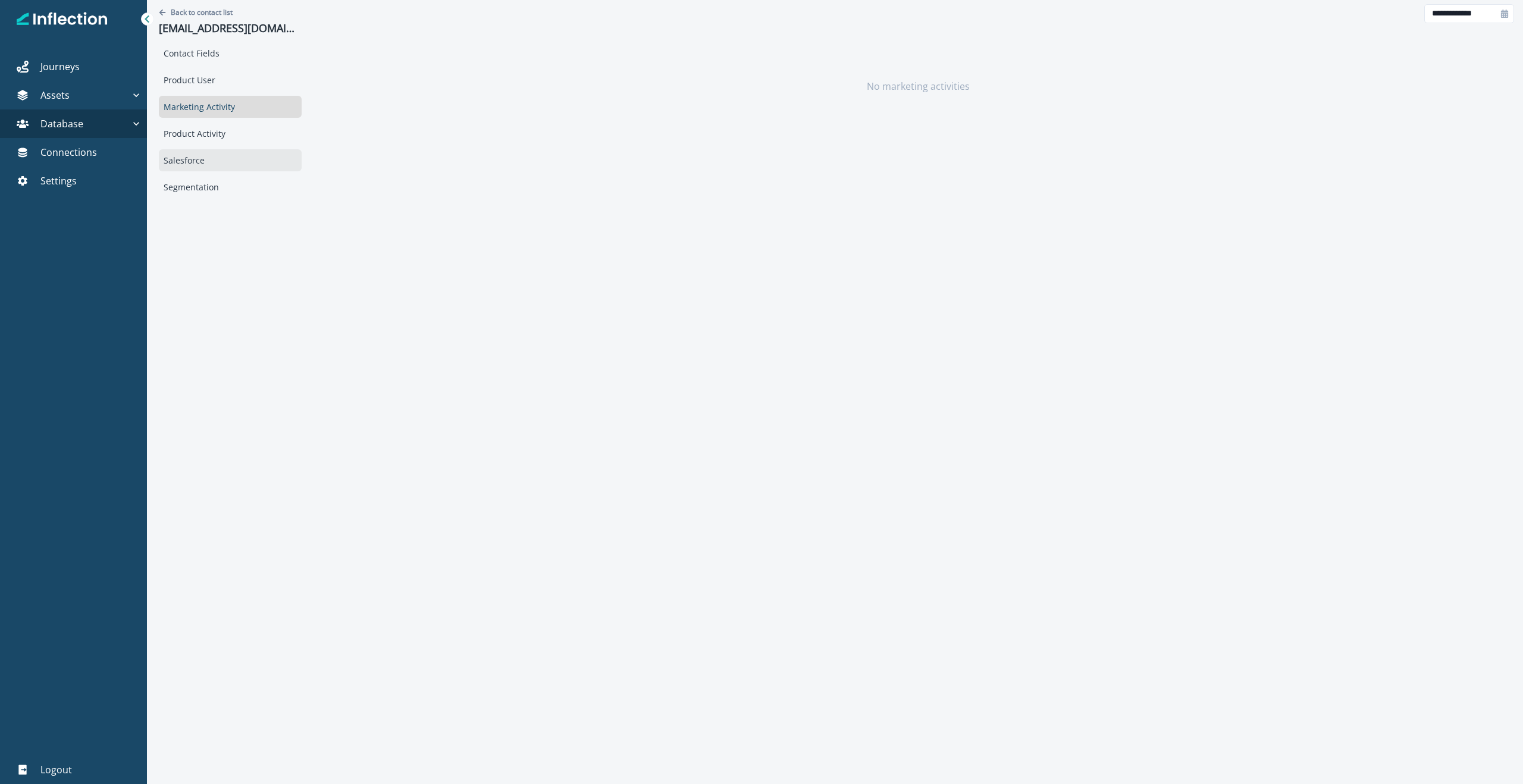
click at [212, 155] on div "Salesforce" at bounding box center [230, 160] width 143 height 22
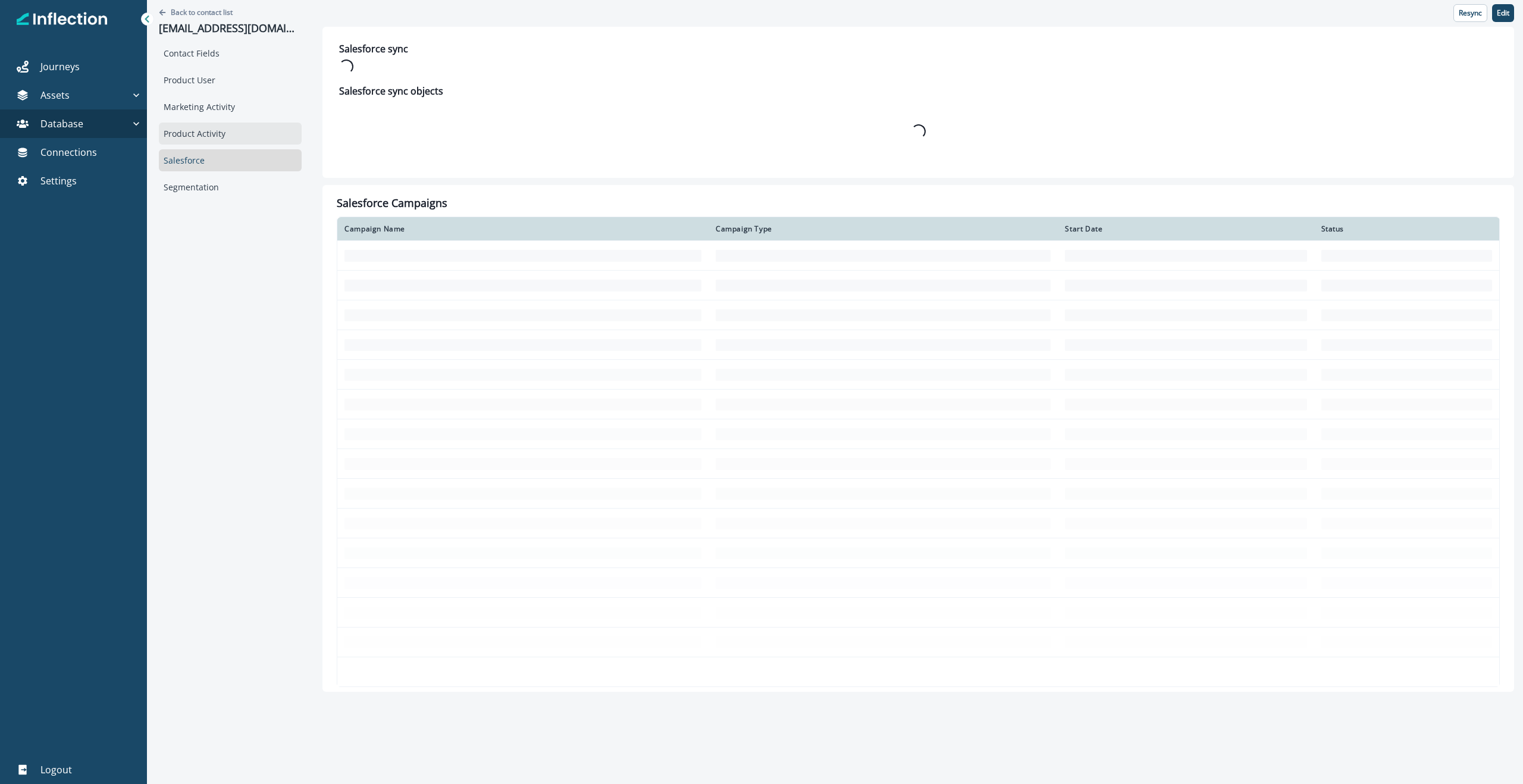
click at [206, 136] on div "Product Activity" at bounding box center [230, 134] width 143 height 22
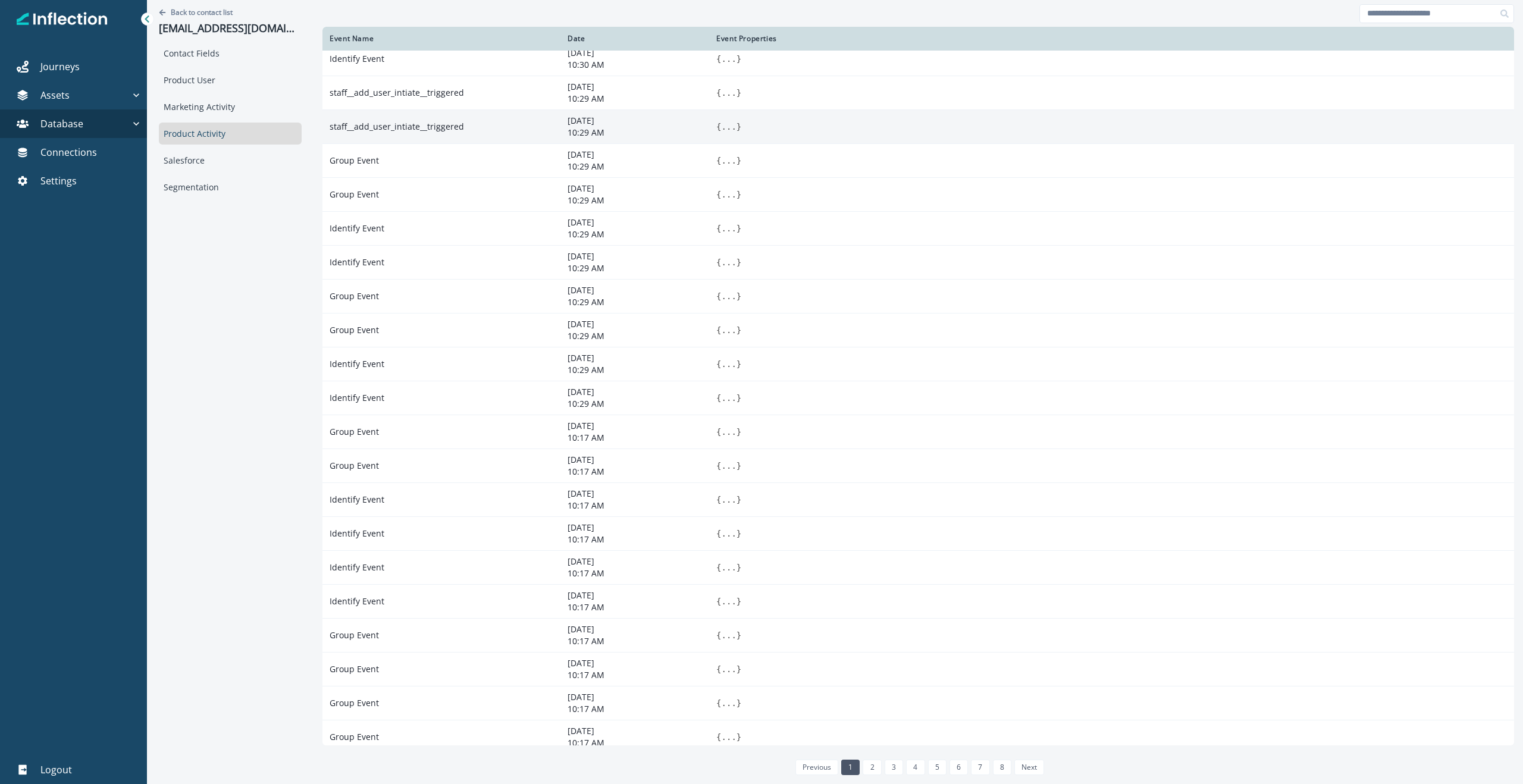
scroll to position [323, 0]
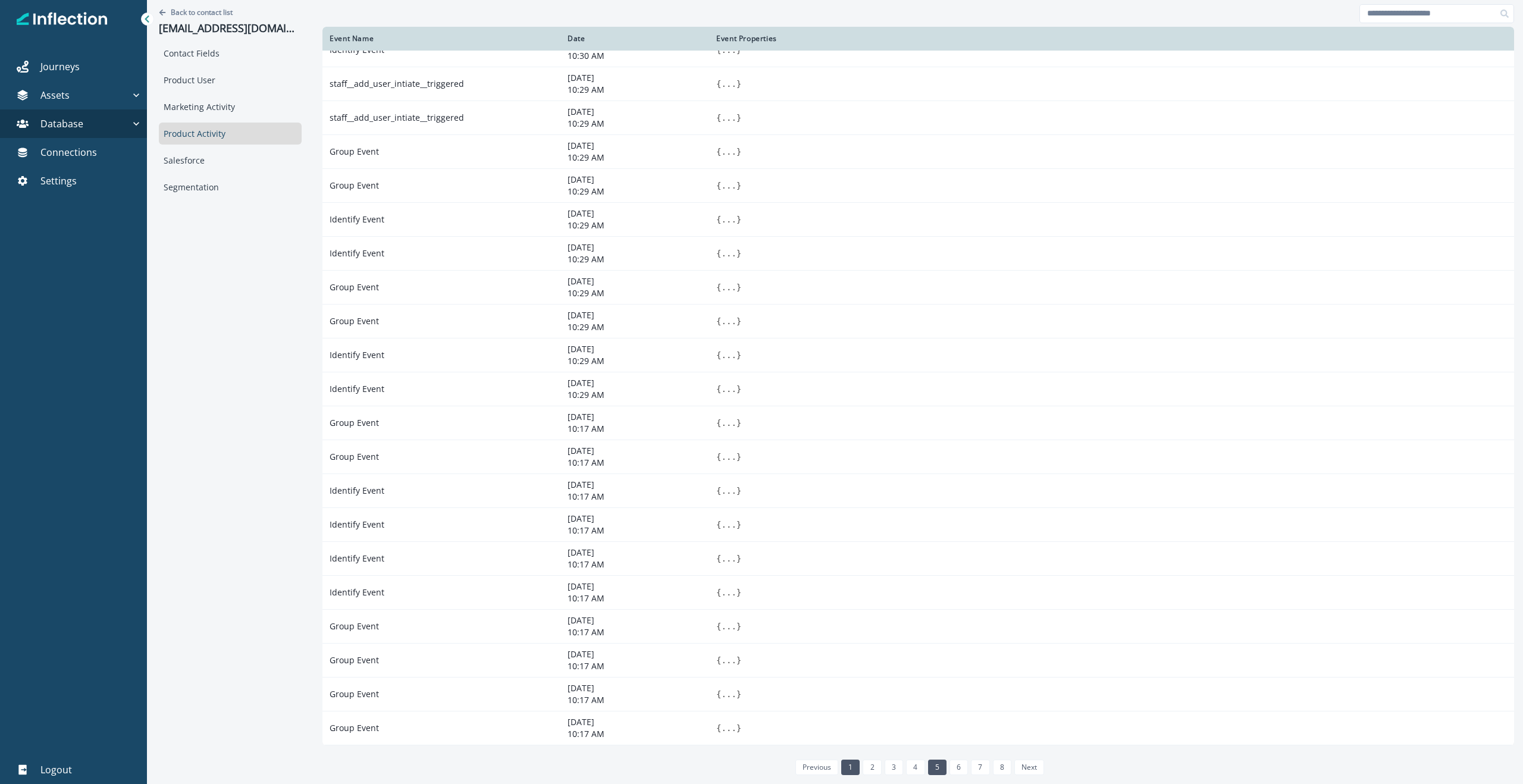
click at [761, 766] on link "5" at bounding box center [937, 767] width 18 height 15
click at [761, 769] on link "7" at bounding box center [980, 767] width 18 height 15
click at [761, 768] on link "previous" at bounding box center [817, 767] width 43 height 15
click at [761, 768] on link "1" at bounding box center [850, 767] width 18 height 15
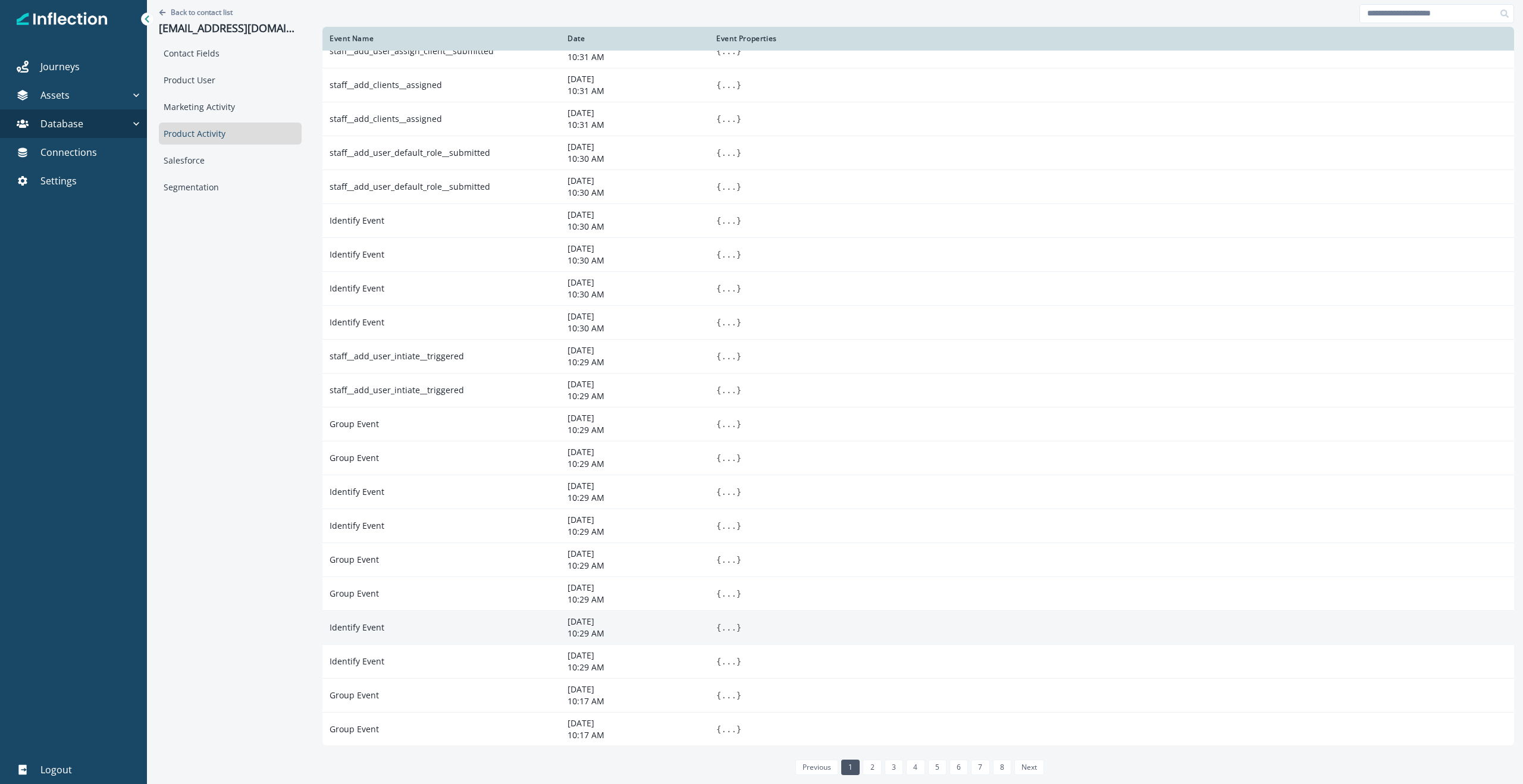
scroll to position [0, 0]
